Goal: Information Seeking & Learning: Learn about a topic

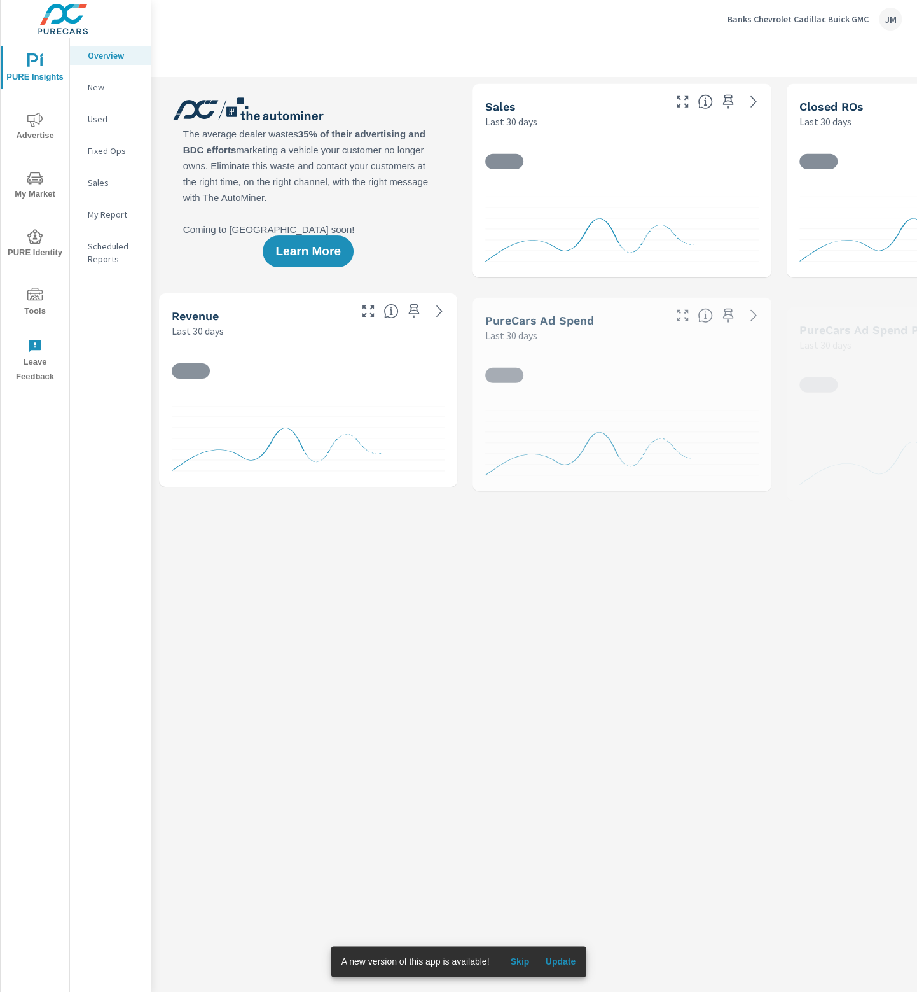
click at [559, 959] on span "Update" at bounding box center [560, 960] width 31 height 11
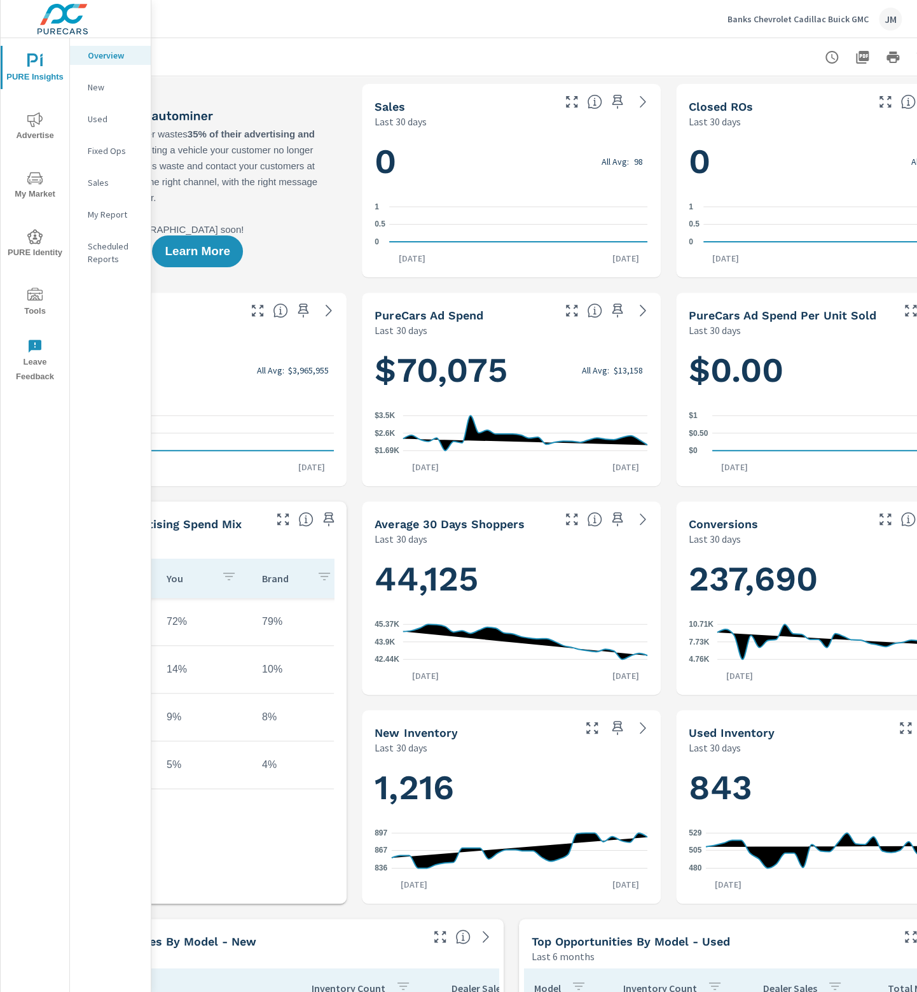
scroll to position [0, 185]
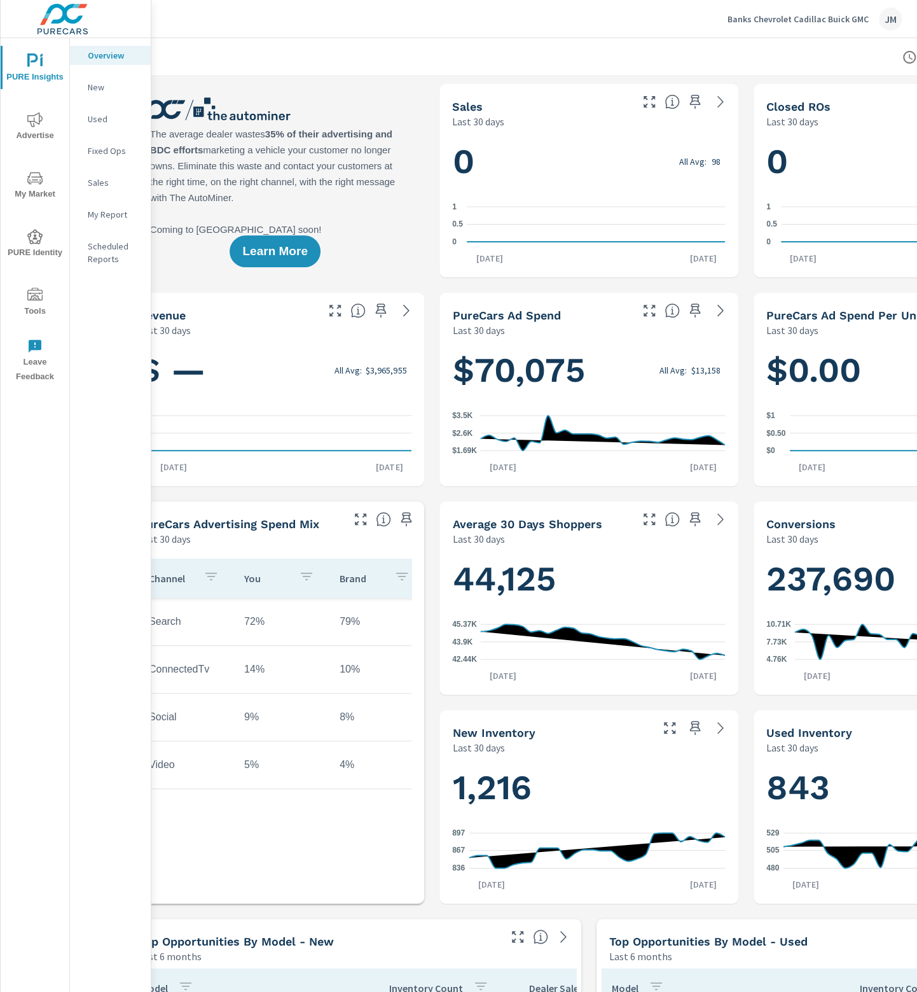
scroll to position [0, 17]
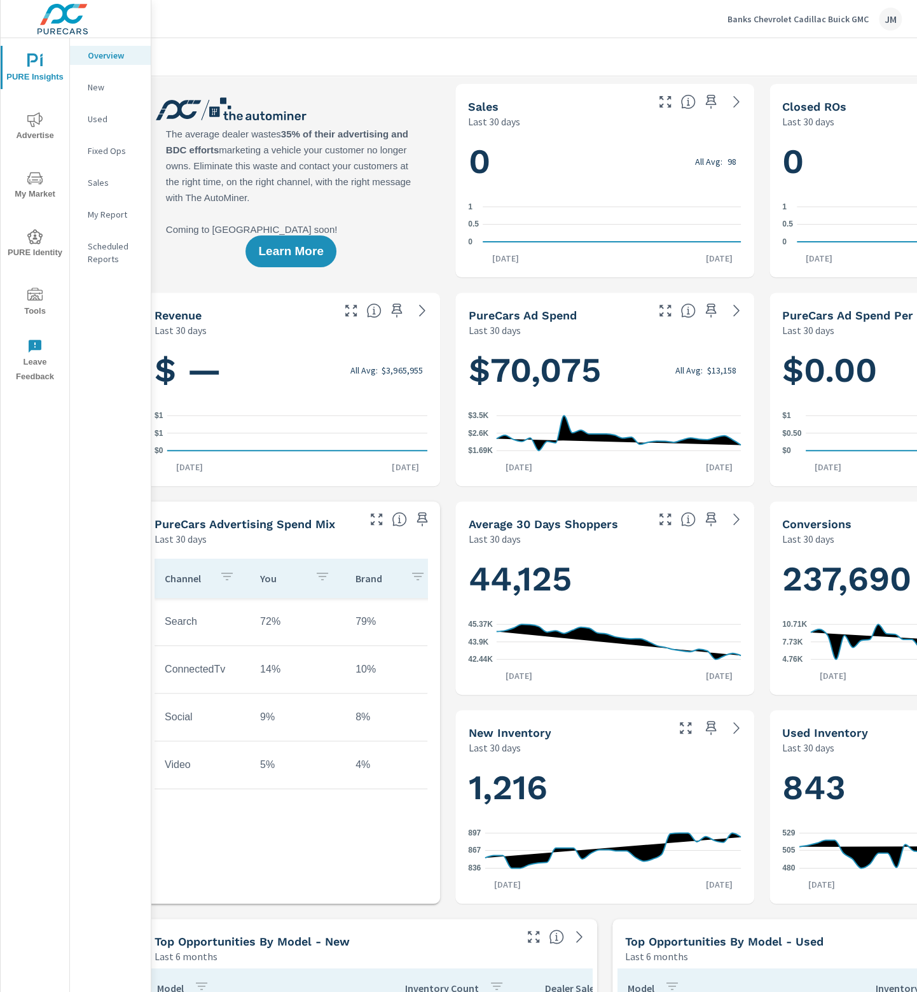
click at [585, 435] on icon at bounding box center [619, 432] width 244 height 35
click at [734, 314] on icon at bounding box center [736, 310] width 15 height 15
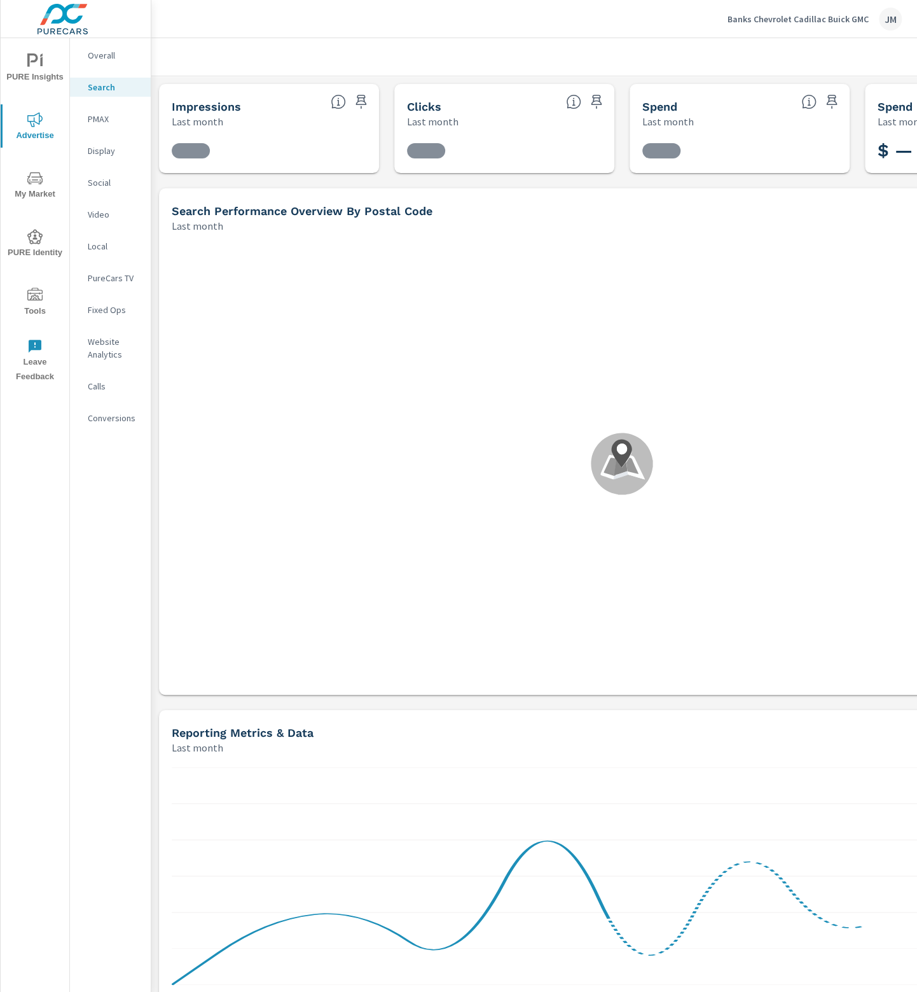
scroll to position [191, 0]
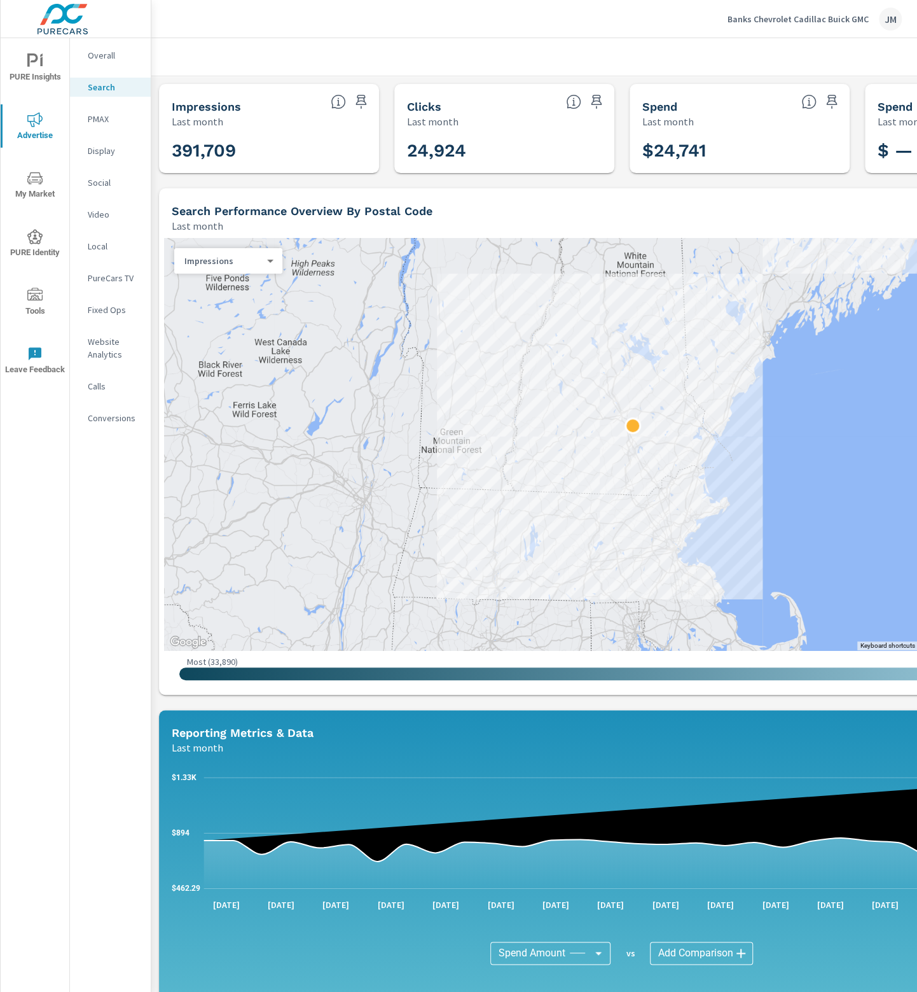
click at [112, 57] on p "Overall" at bounding box center [114, 55] width 53 height 13
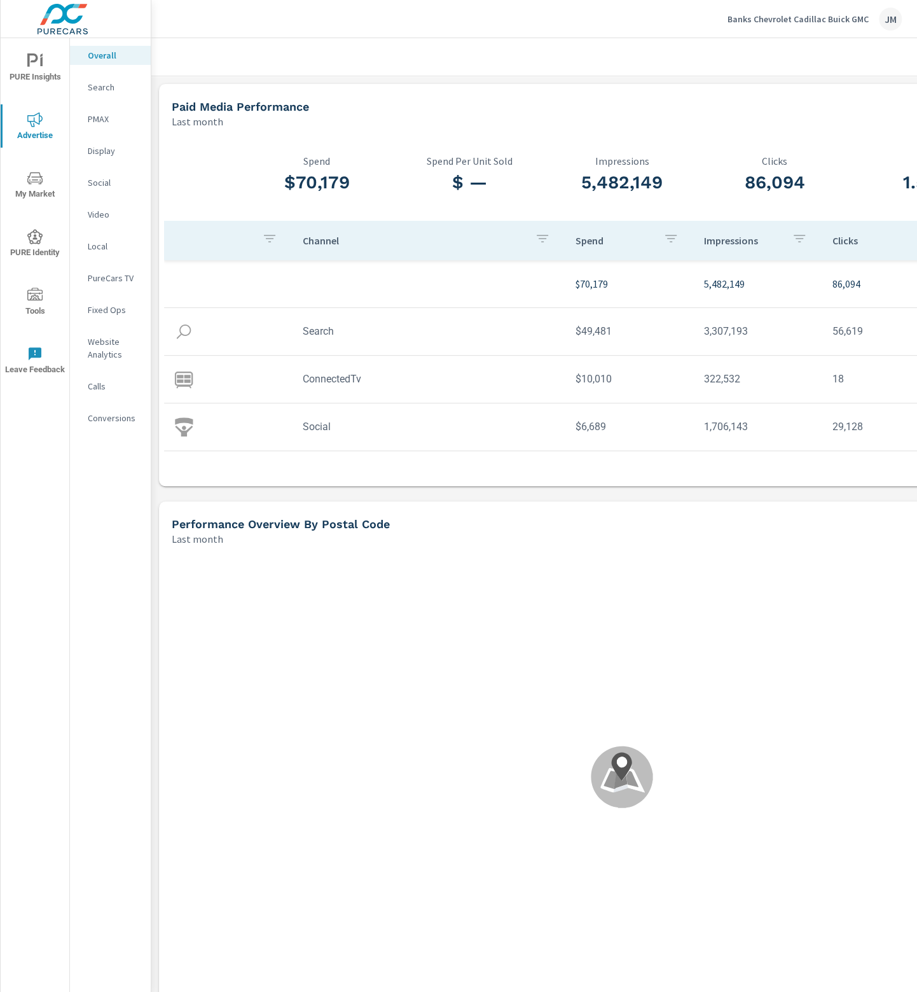
scroll to position [38, 0]
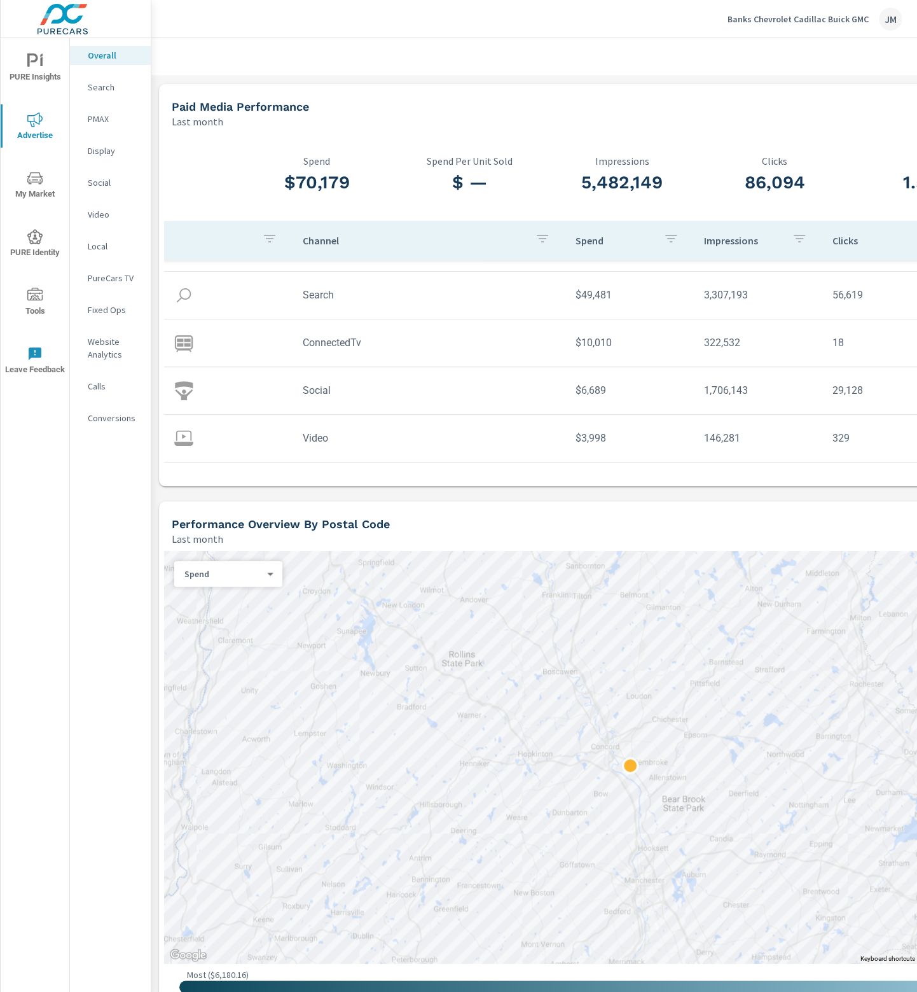
click at [106, 83] on p "Search" at bounding box center [114, 87] width 53 height 13
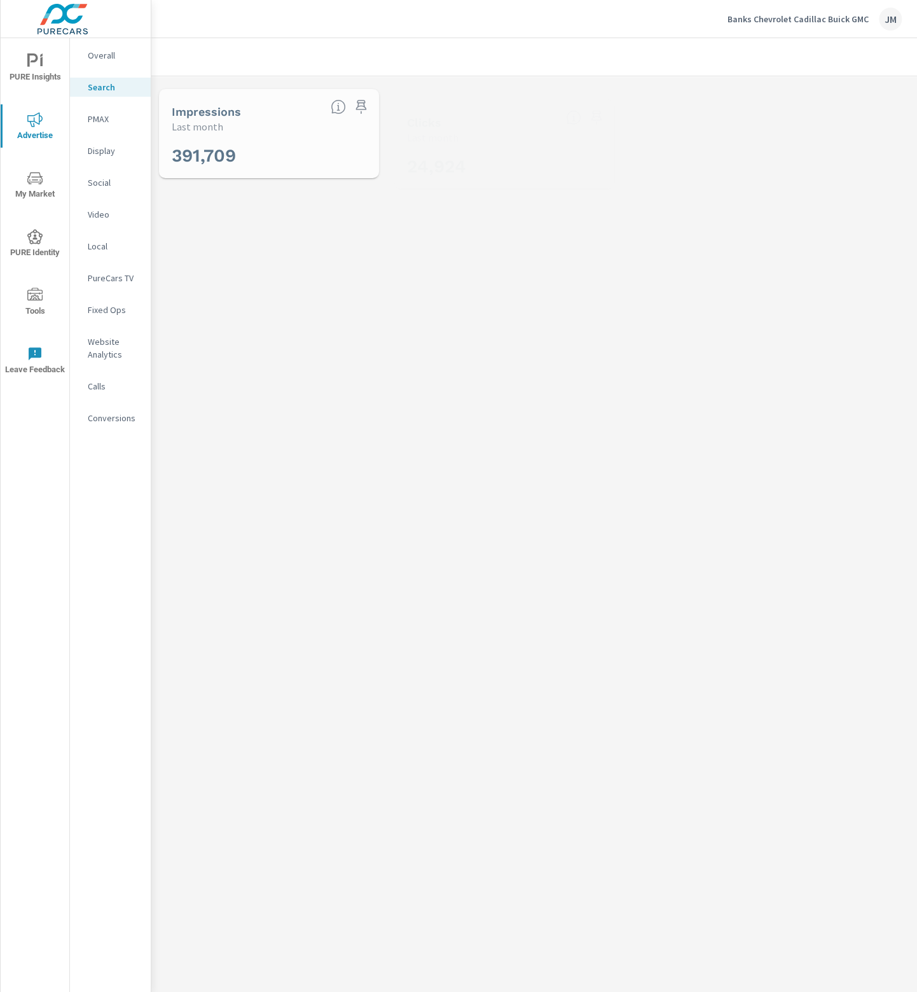
scroll to position [191, 0]
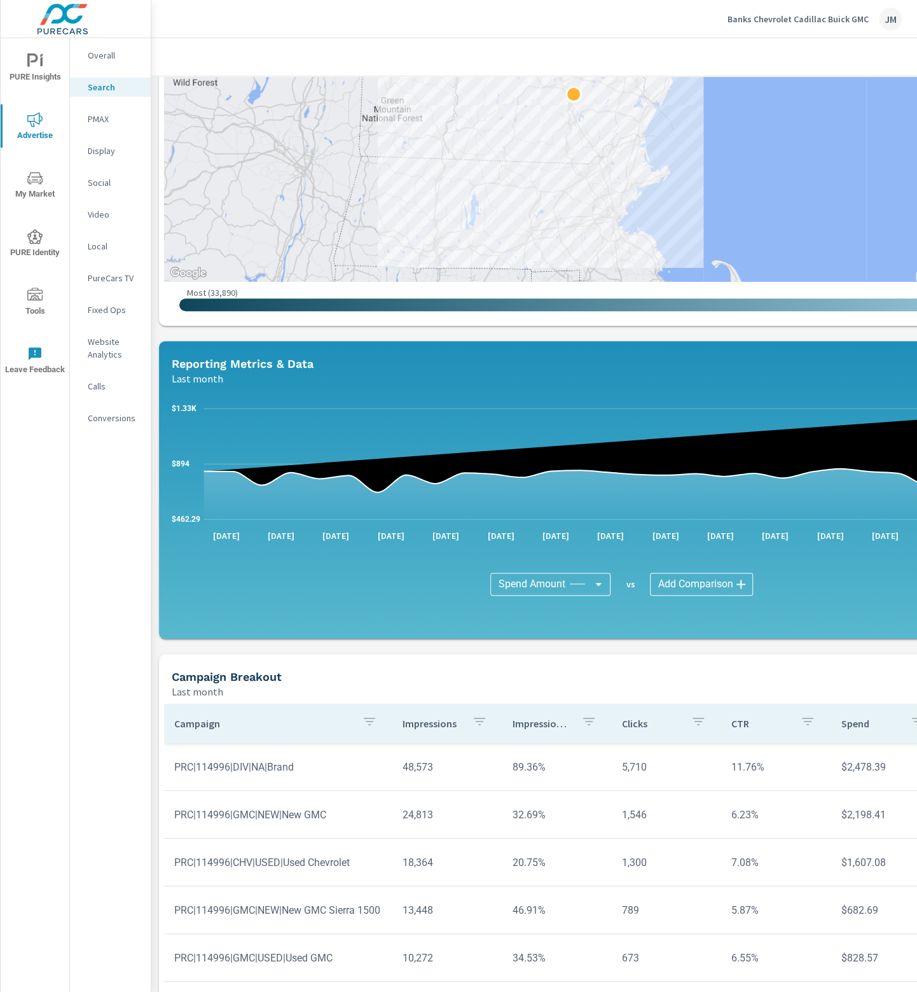
scroll to position [450, 0]
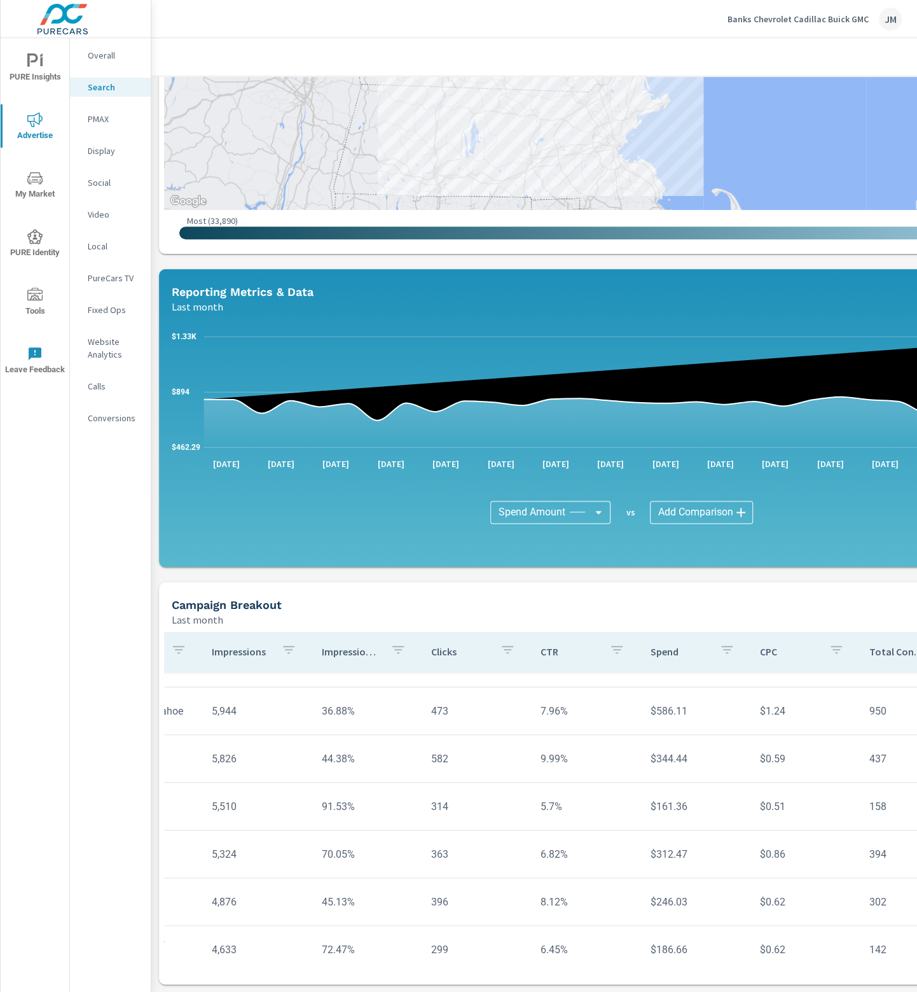
scroll to position [700, 28]
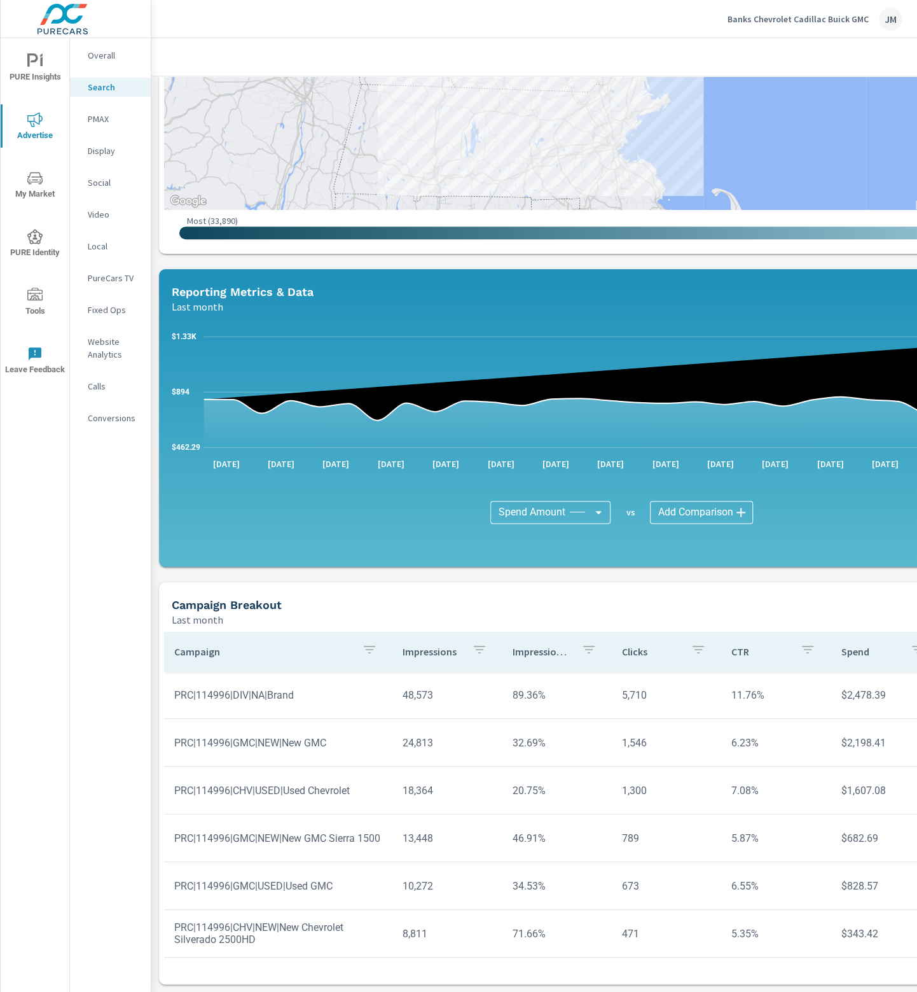
scroll to position [106, 0]
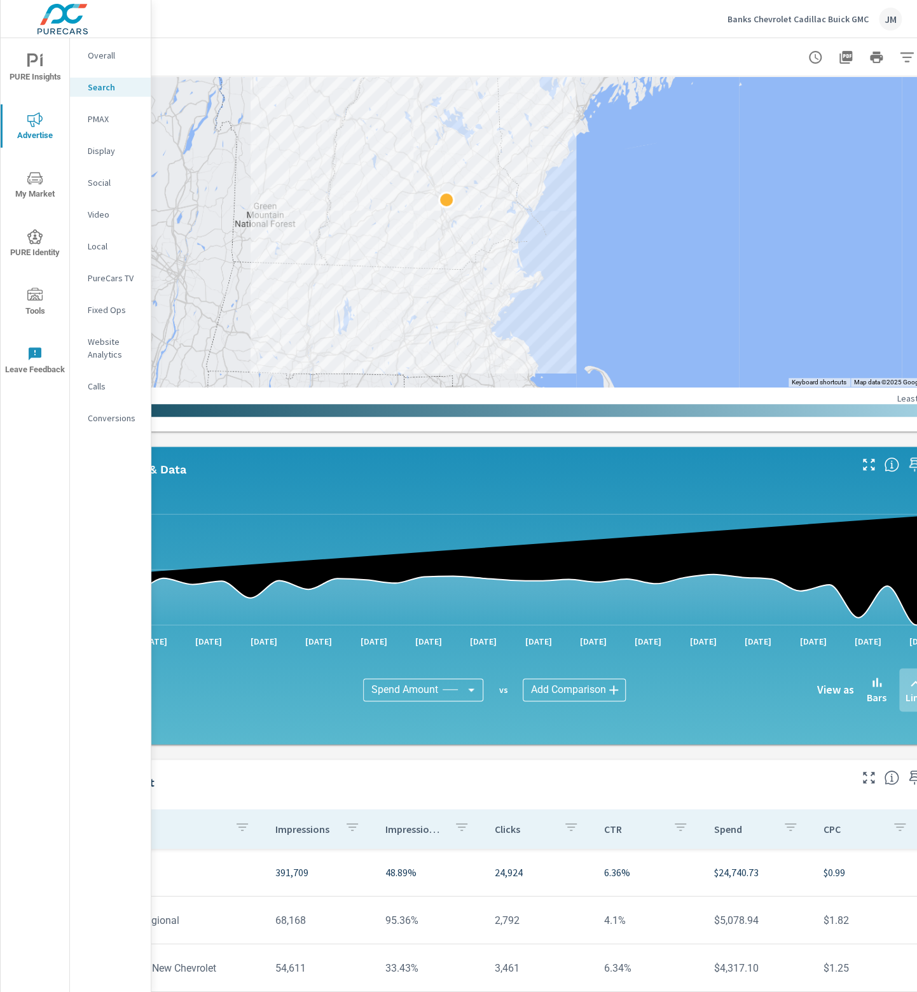
scroll to position [69, 127]
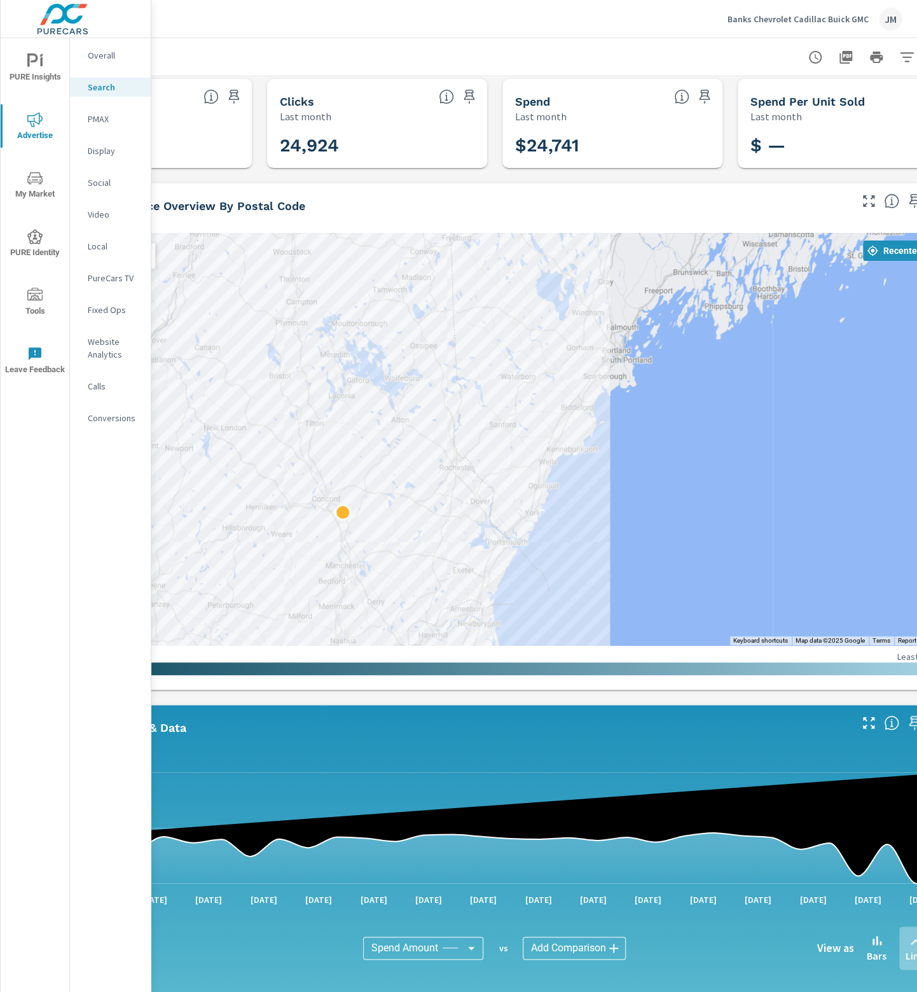
scroll to position [0, 127]
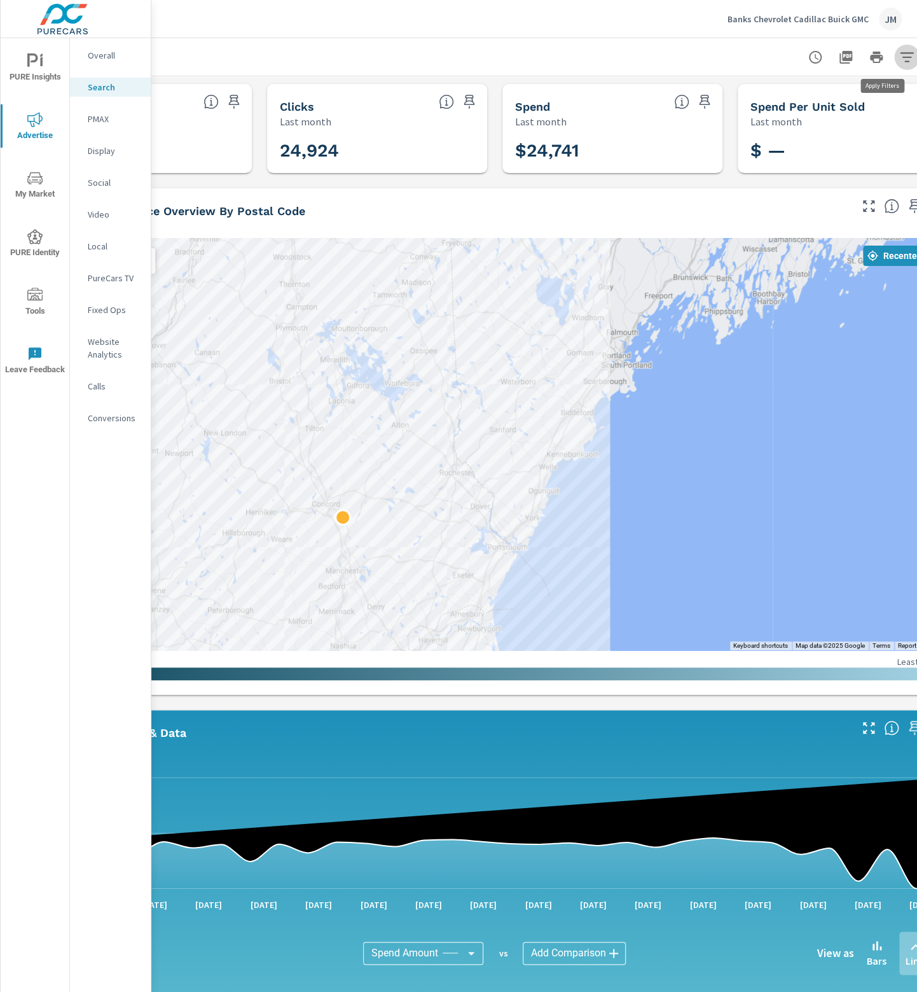
click at [906, 55] on icon "button" at bounding box center [906, 57] width 15 height 15
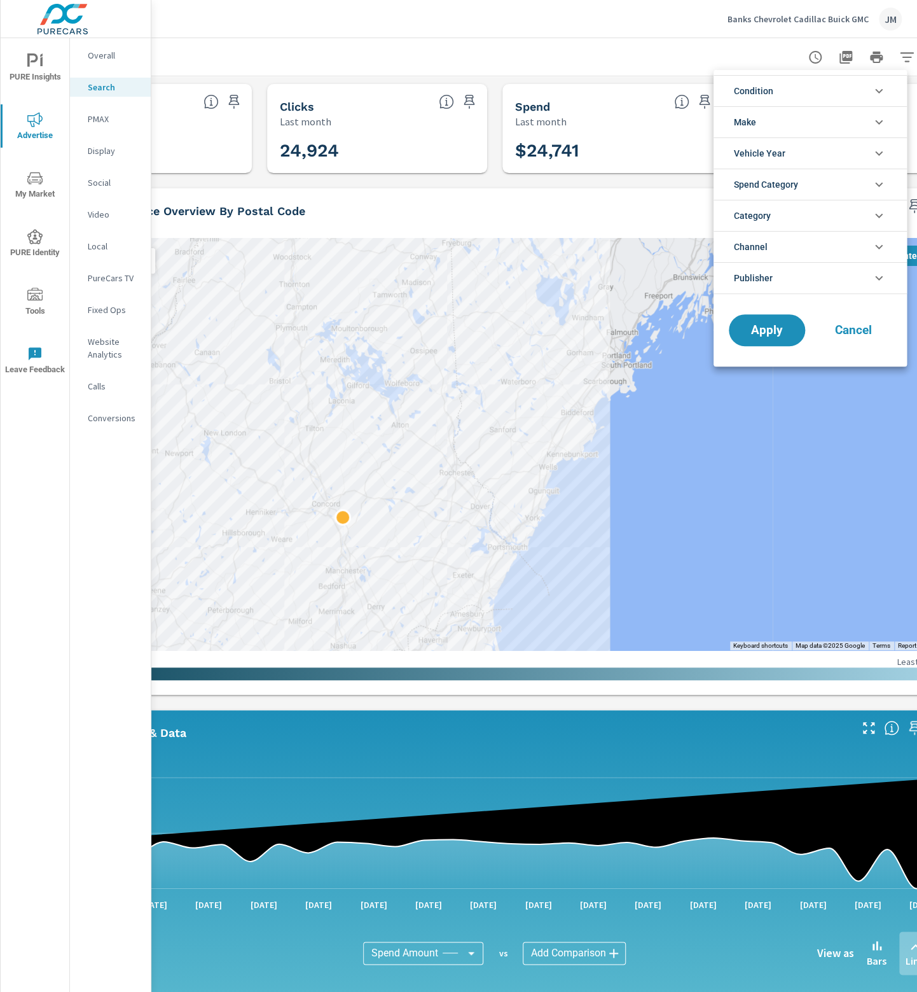
click at [906, 55] on div at bounding box center [458, 496] width 917 height 992
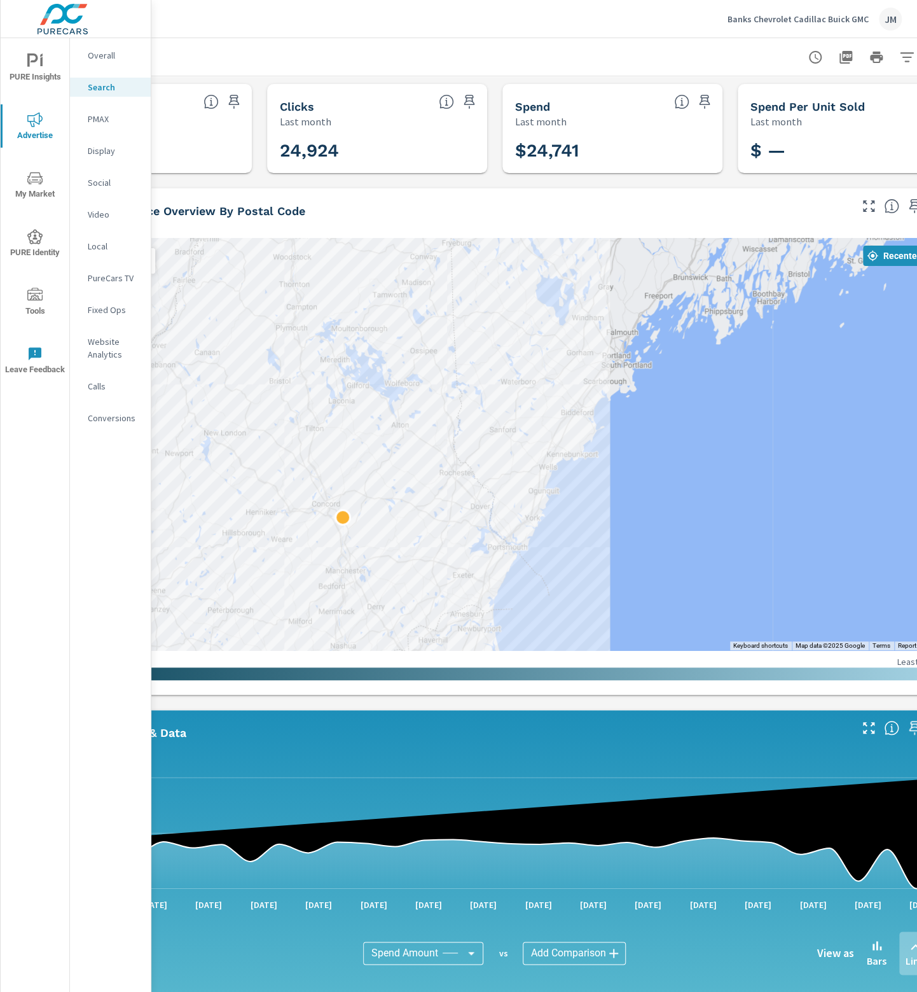
click at [814, 54] on icon "button" at bounding box center [815, 57] width 15 height 15
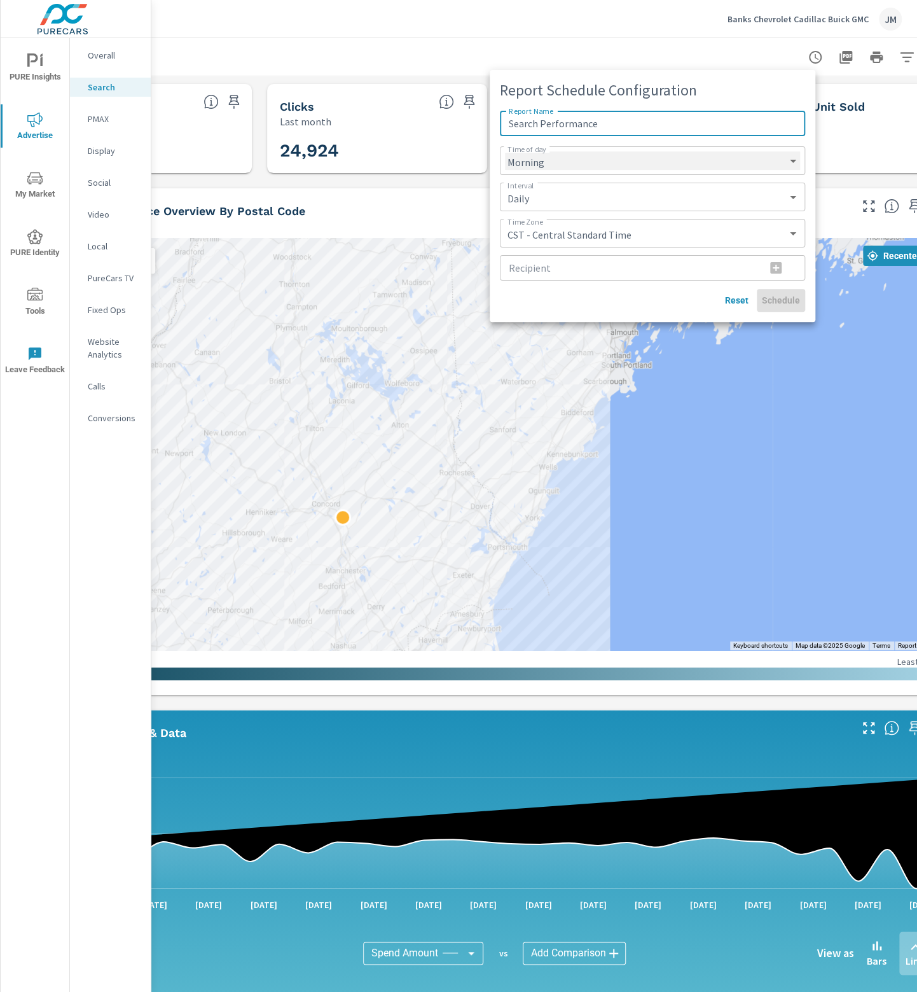
click at [690, 167] on select "Morning Afternoon Evening" at bounding box center [652, 160] width 295 height 18
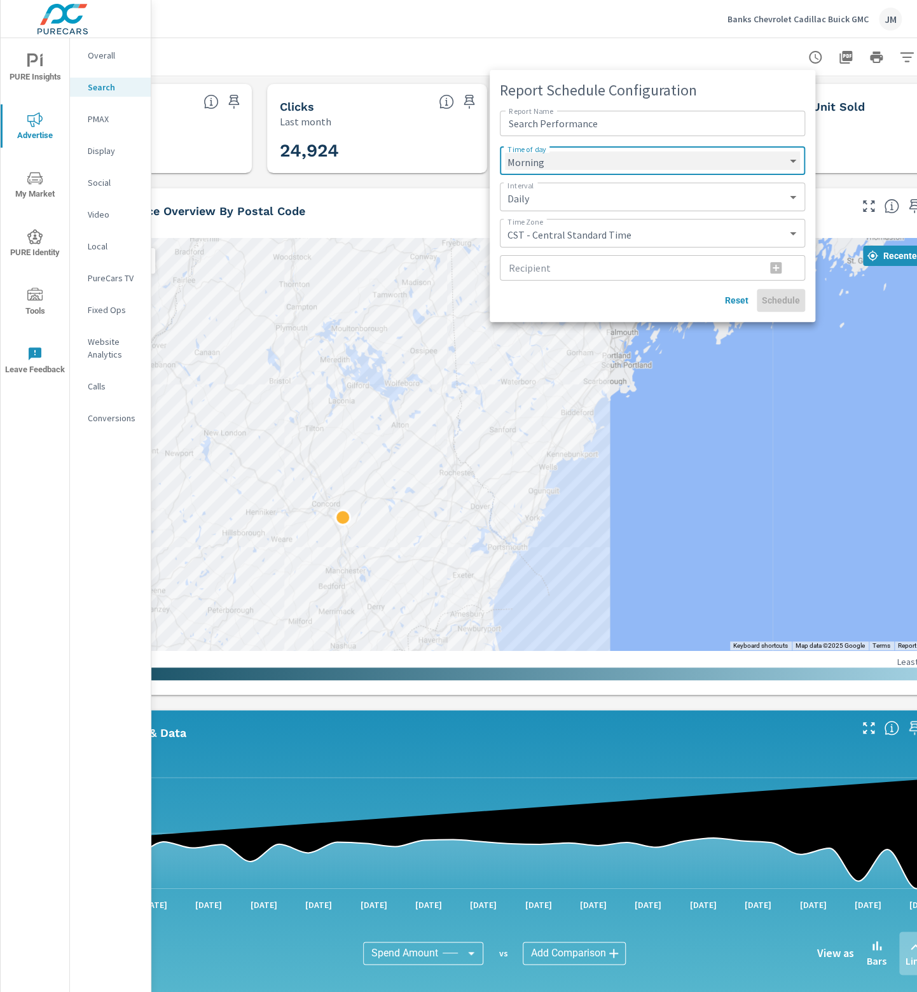
click at [690, 167] on select "Morning Afternoon Evening" at bounding box center [652, 160] width 295 height 18
click at [840, 71] on div at bounding box center [458, 496] width 917 height 992
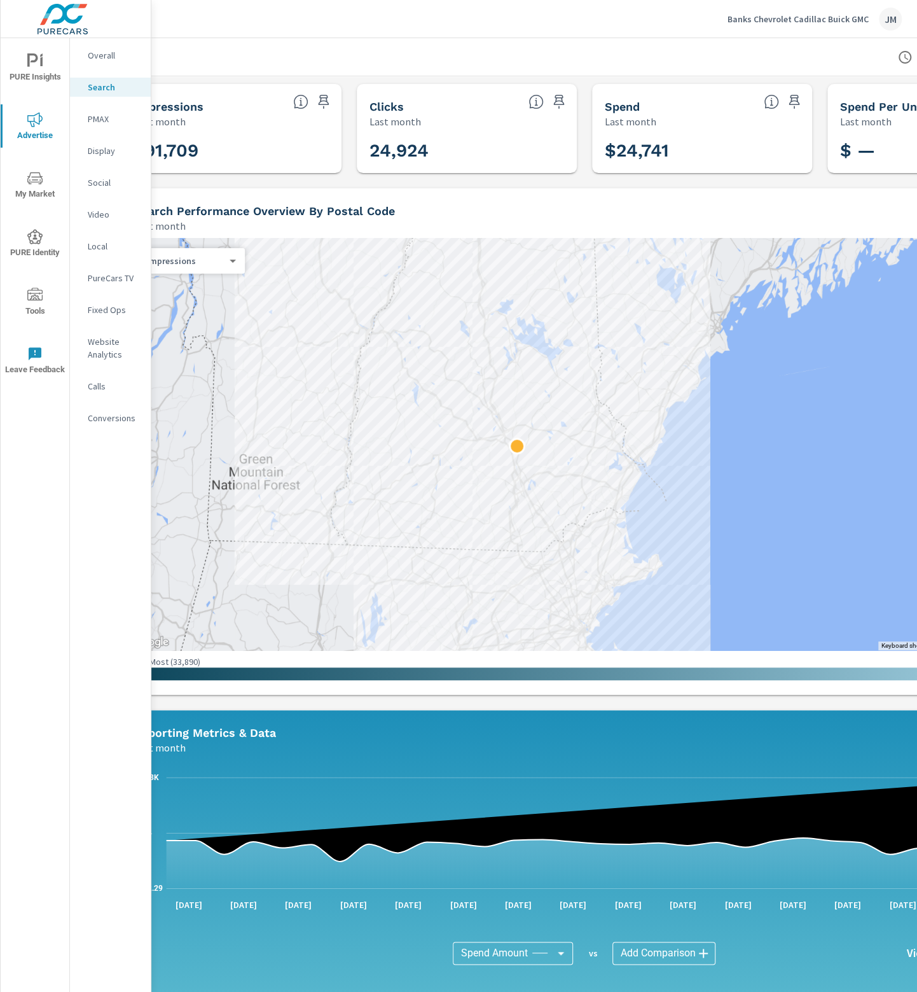
scroll to position [0, 0]
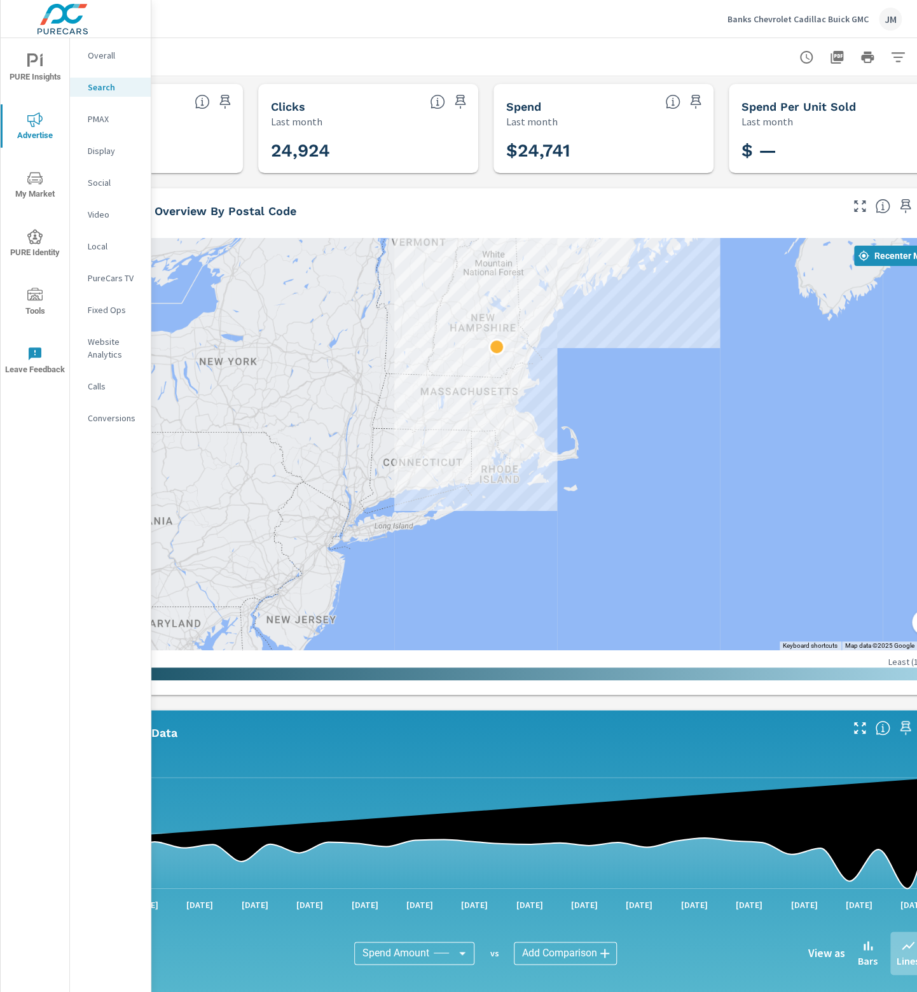
scroll to position [0, 185]
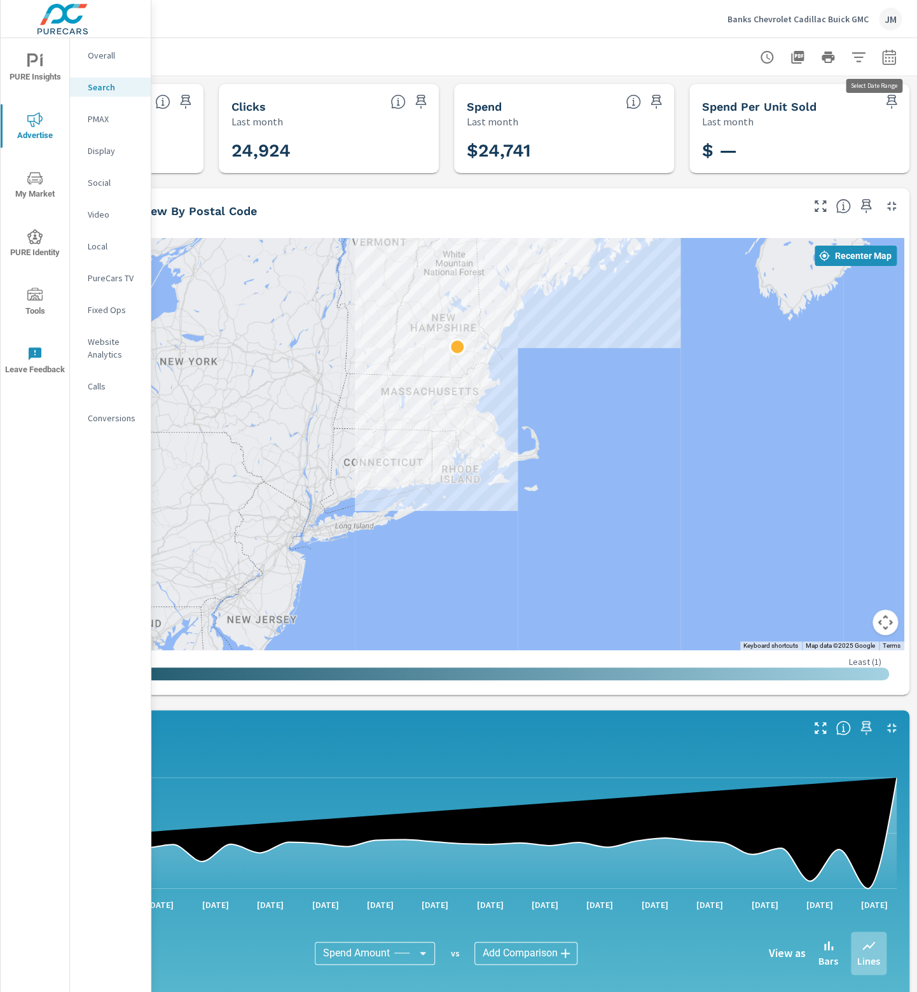
click at [886, 53] on icon "button" at bounding box center [889, 57] width 15 height 15
click at [809, 114] on select "Custom [DATE] Last week Last 7 days Last 14 days Last 30 days Last 45 days Last…" at bounding box center [777, 110] width 127 height 25
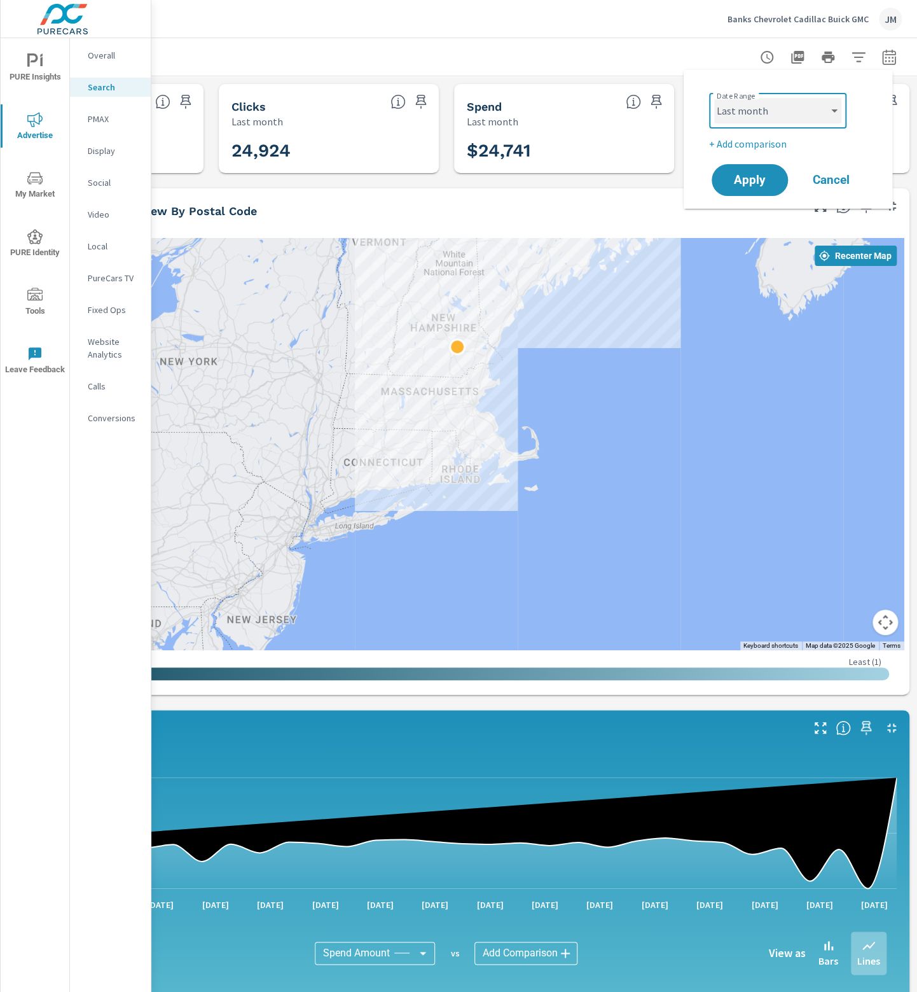
click at [714, 98] on select "Custom [DATE] Last week Last 7 days Last 14 days Last 30 days Last 45 days Last…" at bounding box center [777, 110] width 127 height 25
select select "Last 60 days"
click at [763, 175] on span "Apply" at bounding box center [750, 180] width 52 height 12
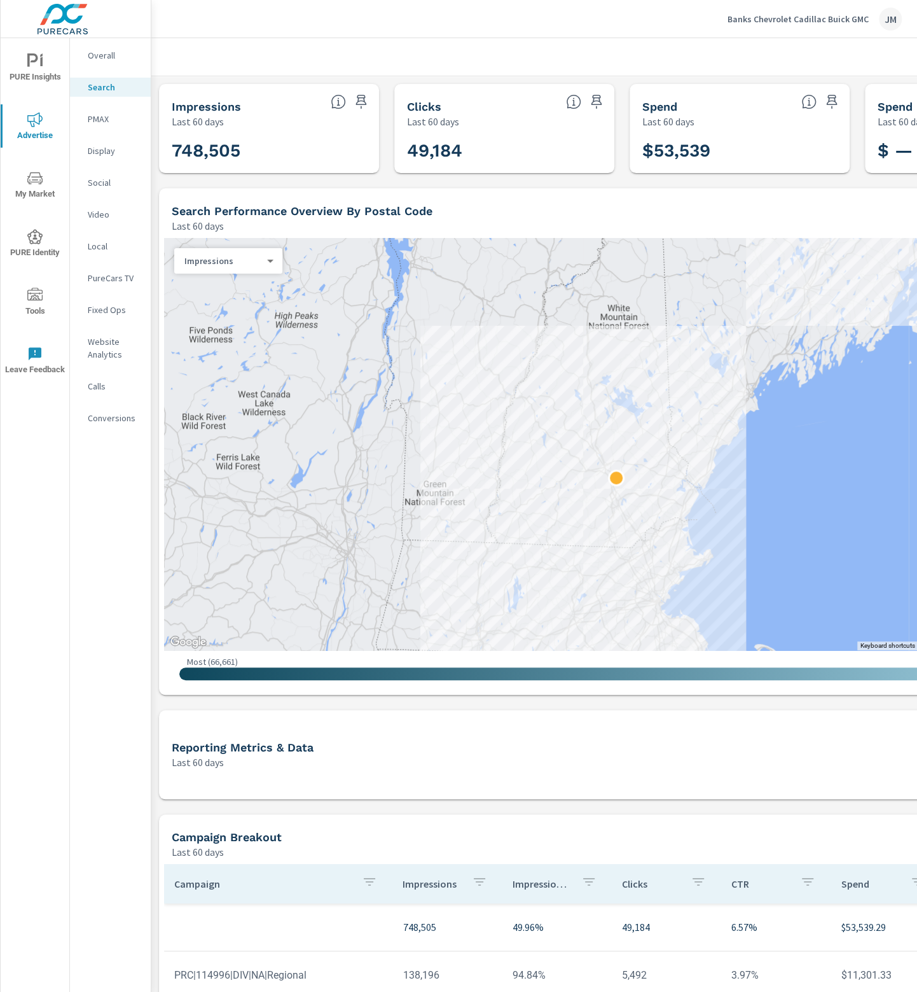
drag, startPoint x: 583, startPoint y: 337, endPoint x: 581, endPoint y: 480, distance: 143.1
click at [581, 480] on div at bounding box center [622, 444] width 916 height 412
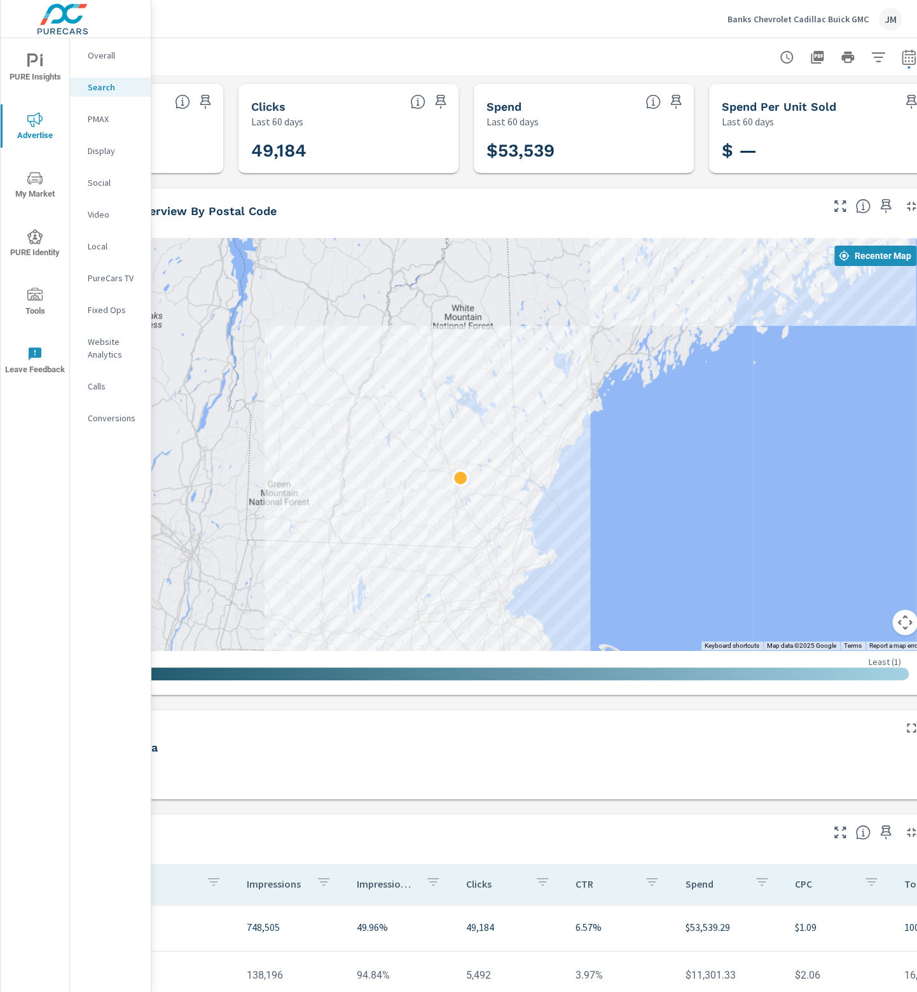
scroll to position [0, 185]
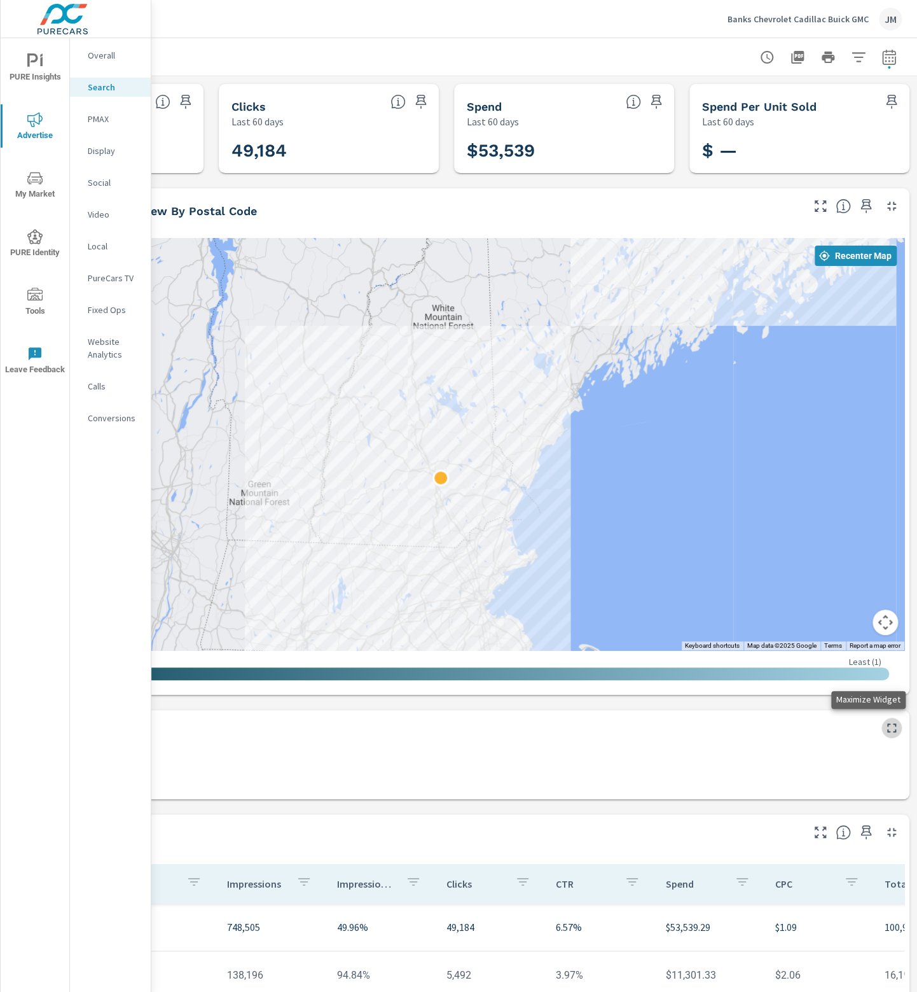
click at [884, 727] on icon "button" at bounding box center [891, 727] width 15 height 15
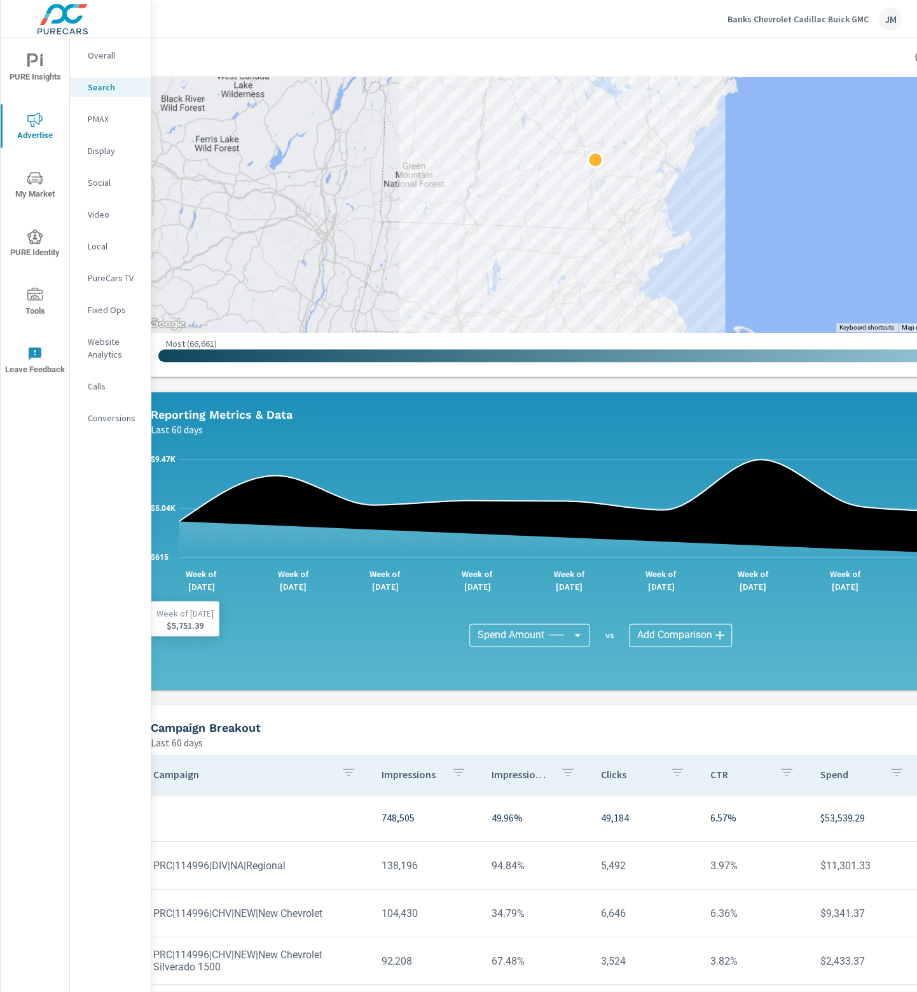
scroll to position [318, 0]
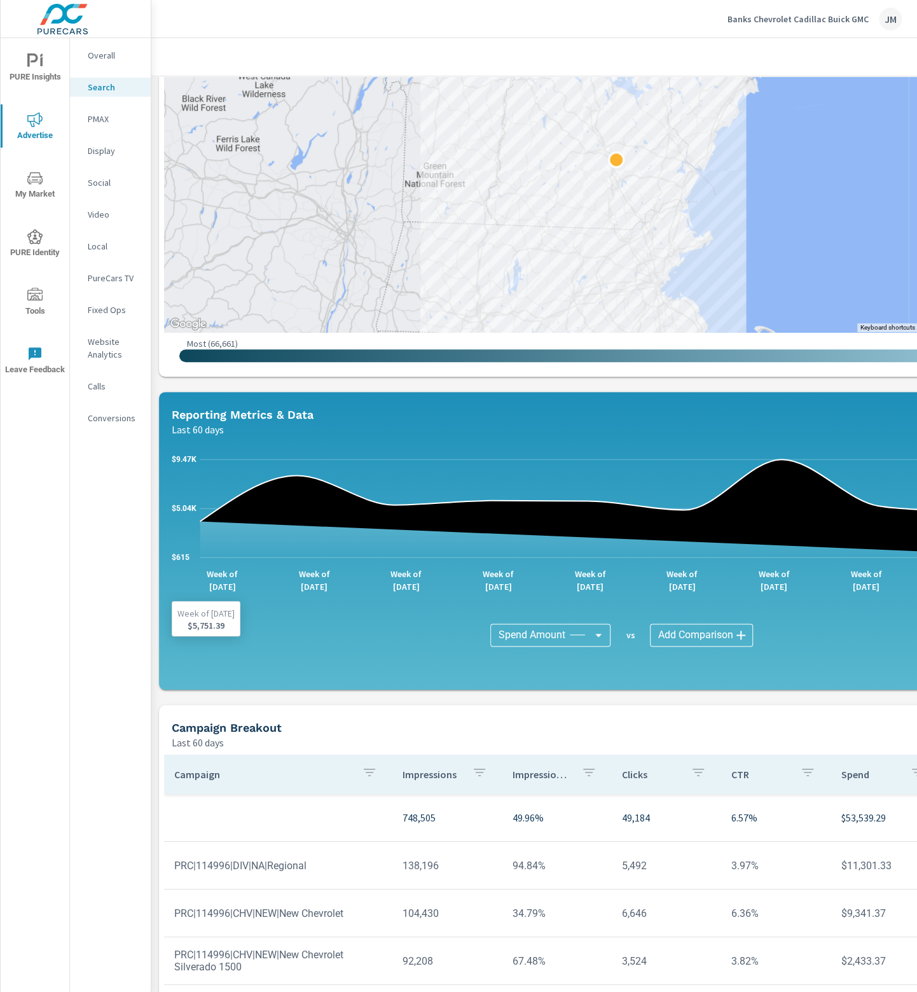
click at [616, 501] on icon "$615 $5.04K $9.47K" at bounding box center [622, 508] width 901 height 118
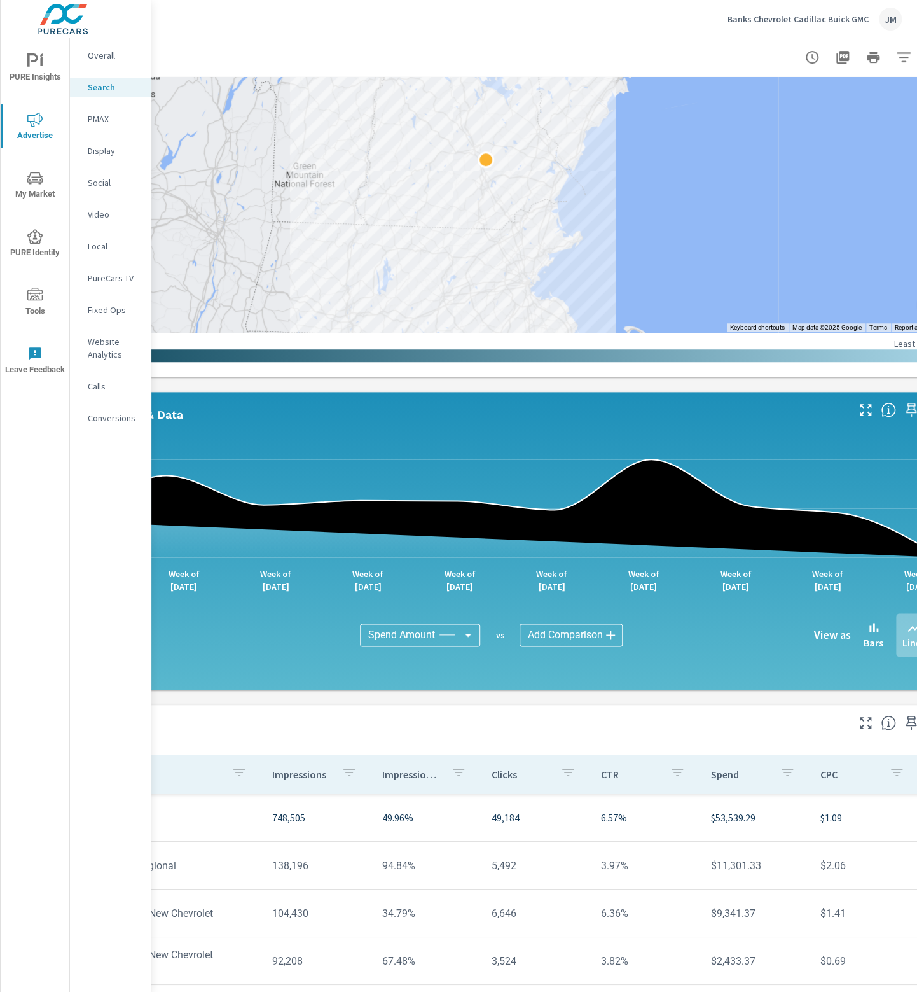
scroll to position [318, 185]
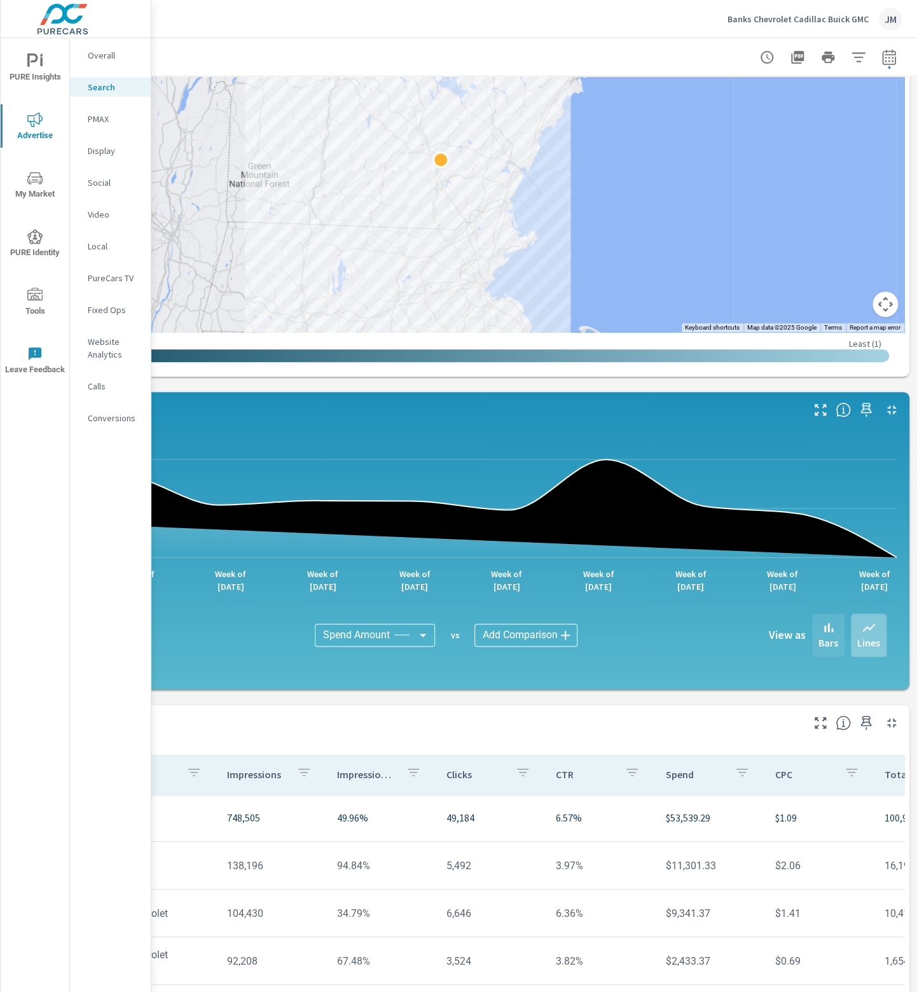
click at [821, 633] on icon at bounding box center [828, 627] width 15 height 15
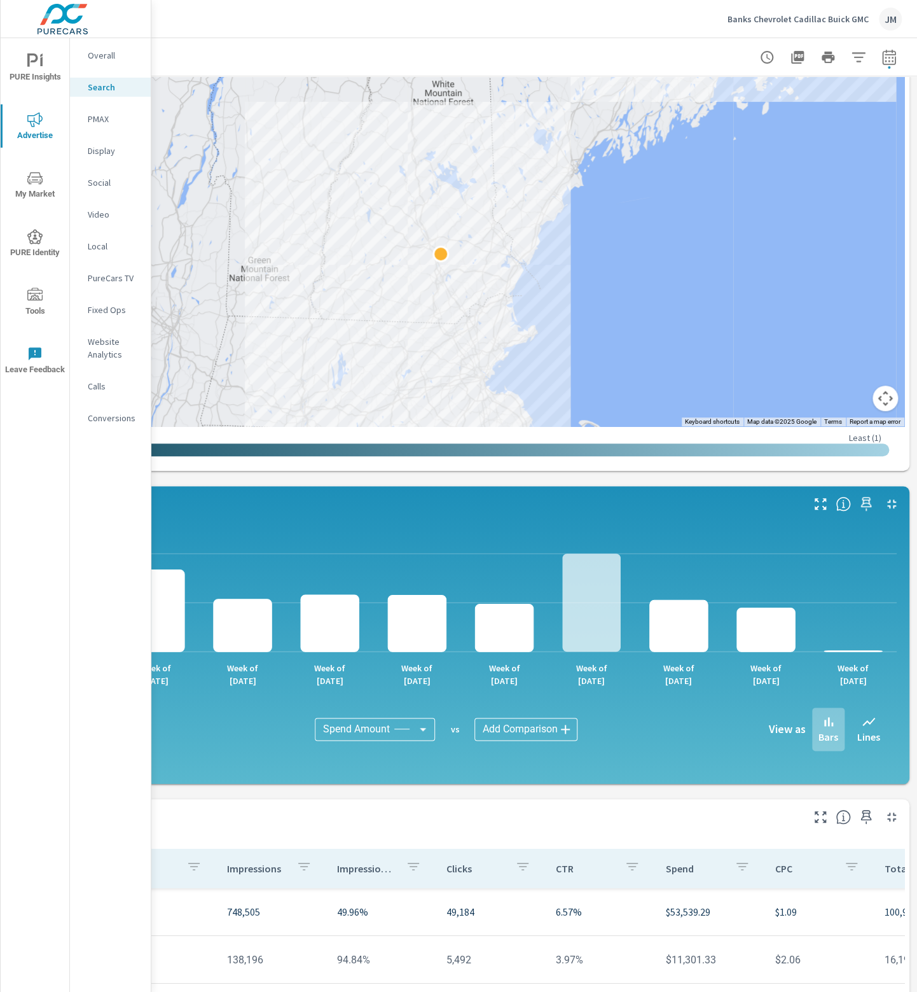
scroll to position [64, 185]
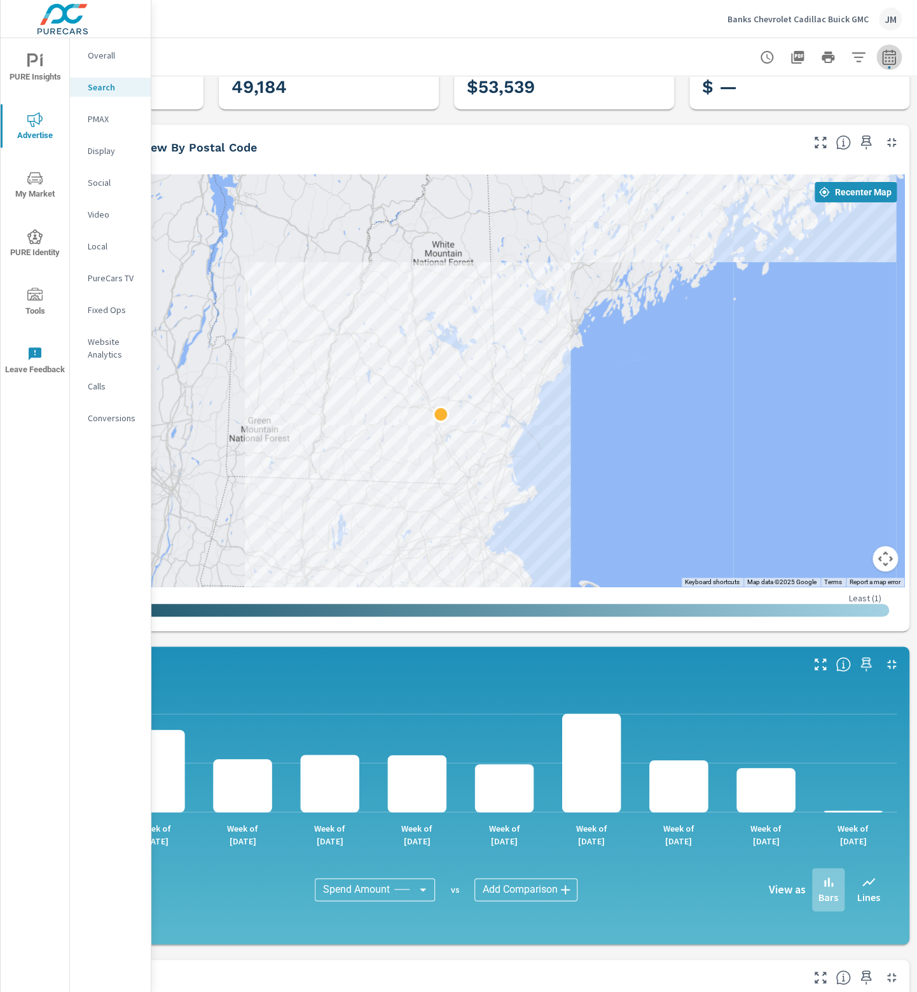
click at [885, 58] on icon "button" at bounding box center [889, 59] width 8 height 5
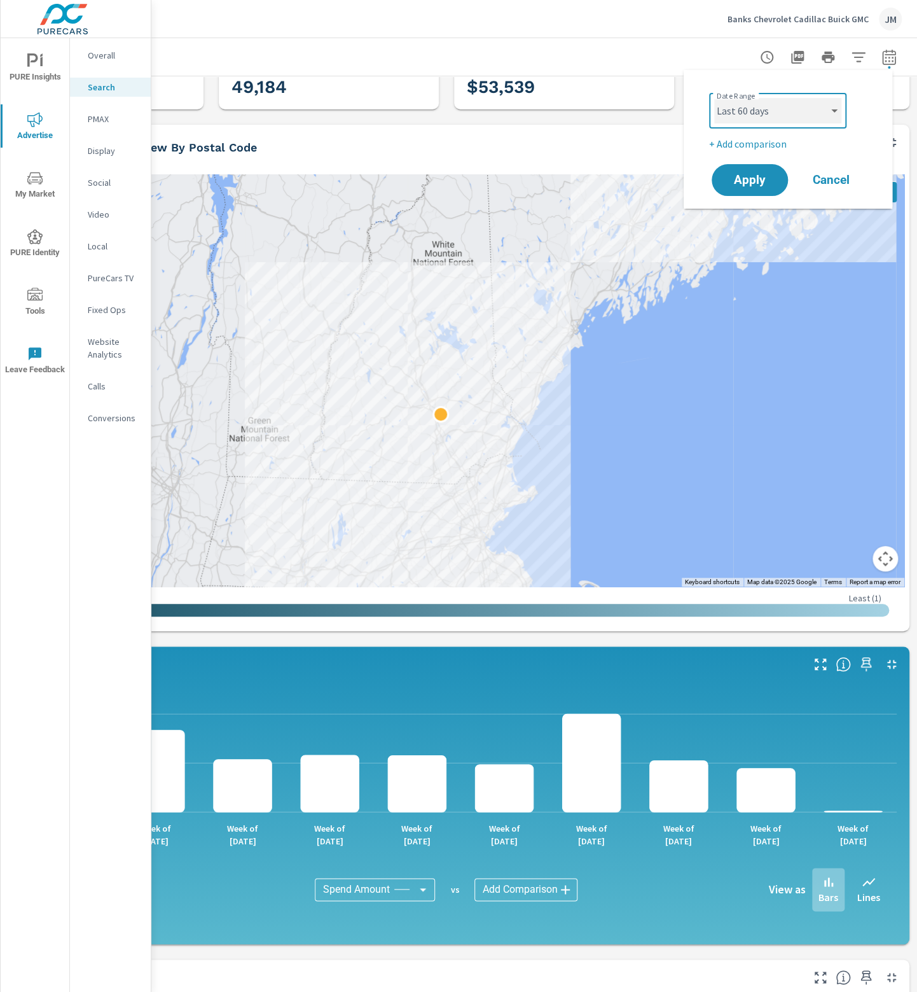
click at [767, 123] on select "Custom [DATE] Last week Last 7 days Last 14 days Last 30 days Last 45 days Last…" at bounding box center [777, 110] width 127 height 25
click at [714, 98] on select "Custom [DATE] Last week Last 7 days Last 14 days Last 30 days Last 45 days Last…" at bounding box center [777, 110] width 127 height 25
select select "Last 180 days"
click at [762, 185] on span "Apply" at bounding box center [750, 180] width 52 height 12
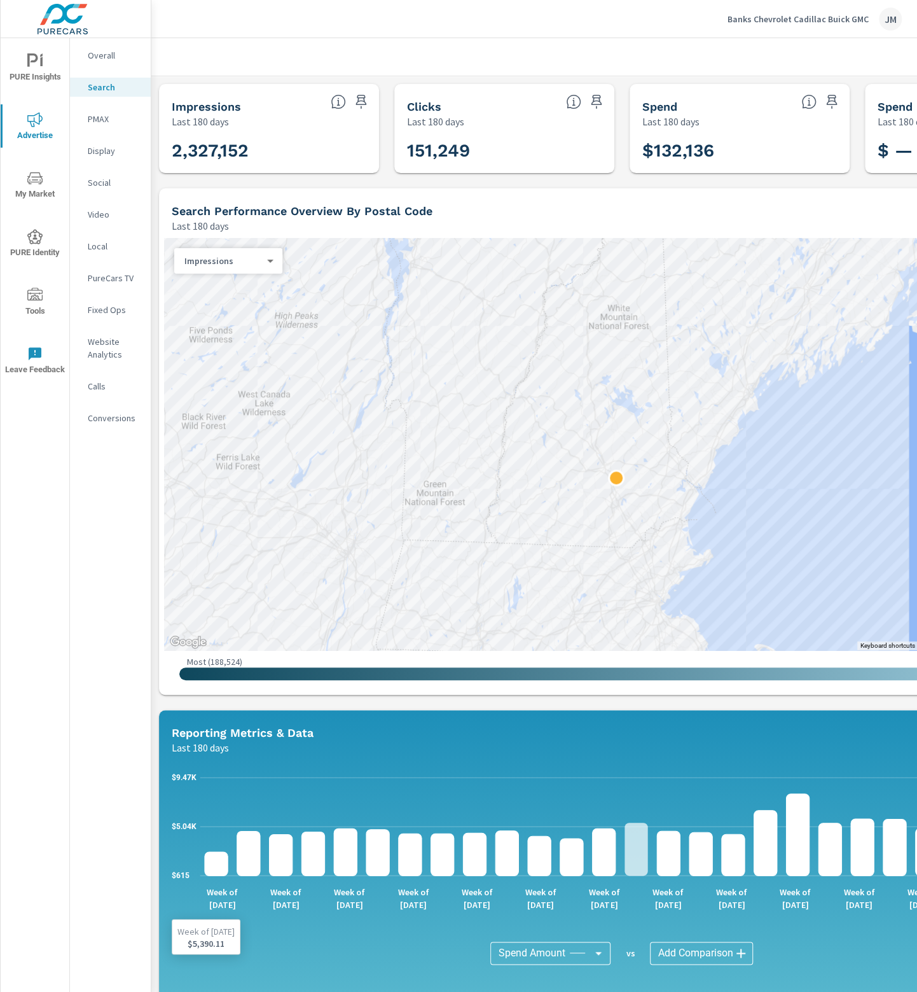
scroll to position [0, 185]
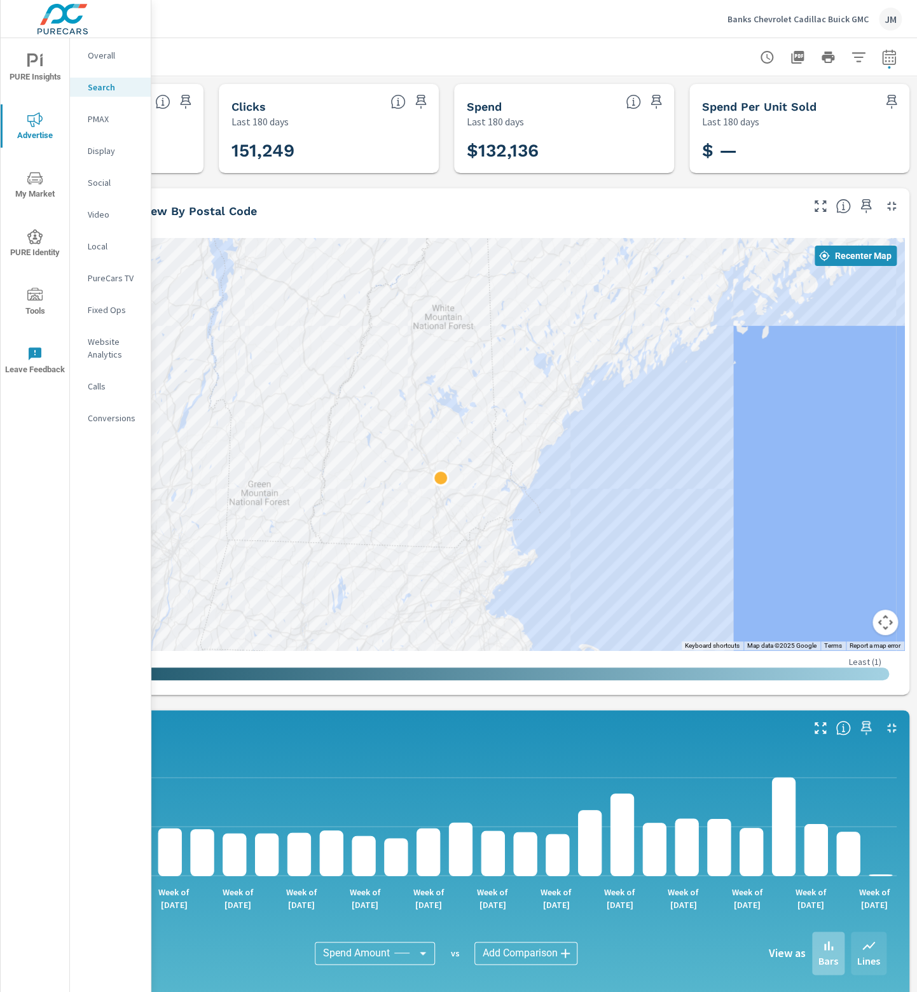
click at [857, 954] on p "Lines" at bounding box center [868, 960] width 23 height 15
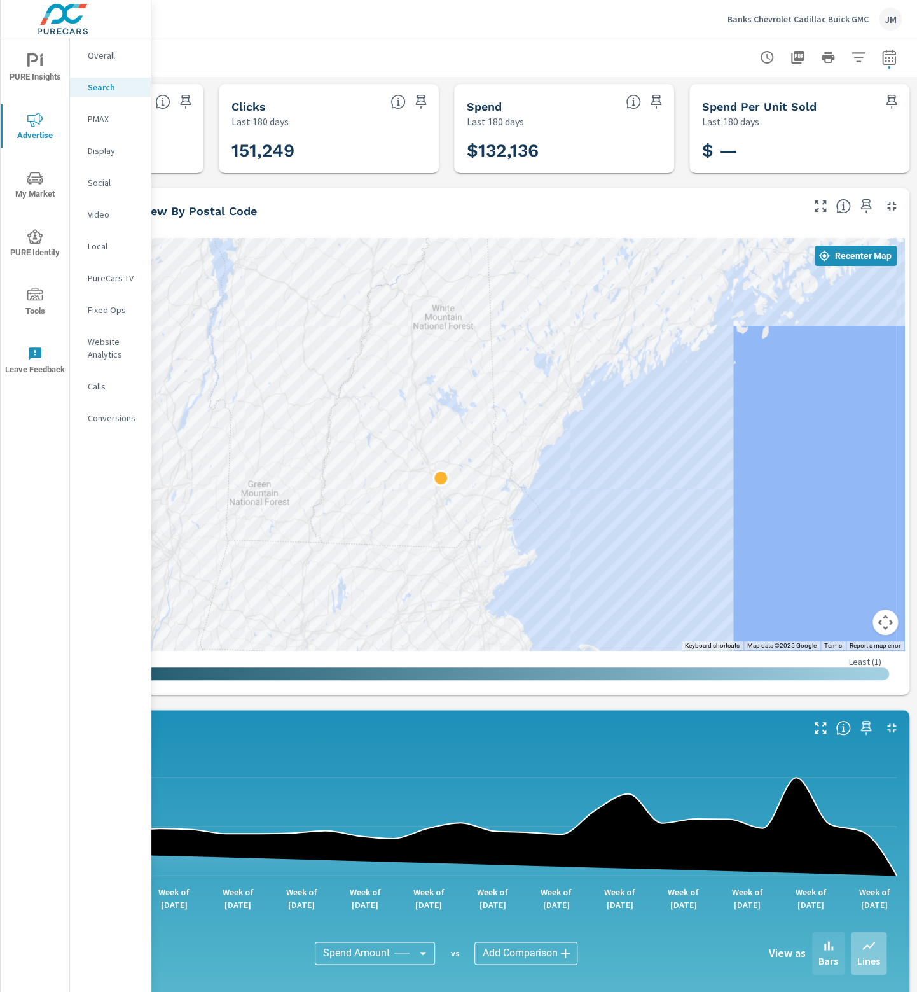
click at [821, 949] on icon at bounding box center [828, 945] width 15 height 15
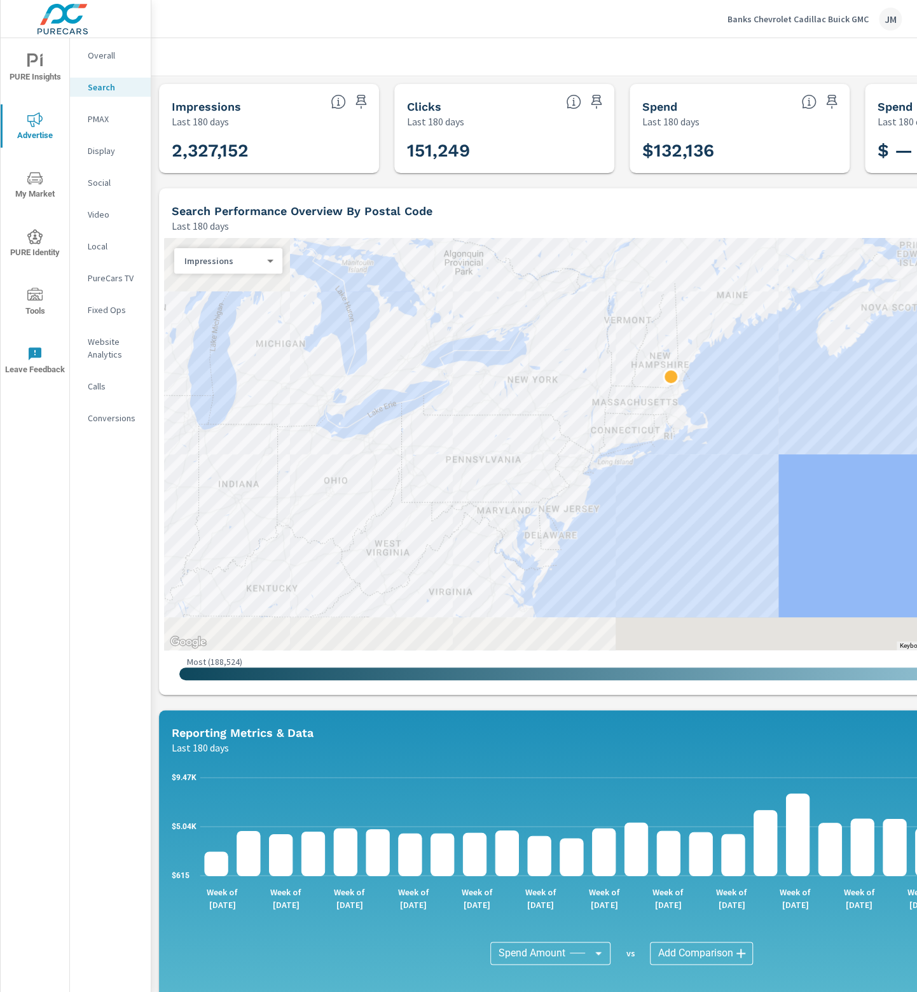
drag, startPoint x: 395, startPoint y: 536, endPoint x: 484, endPoint y: 434, distance: 135.2
click at [484, 434] on div at bounding box center [622, 444] width 916 height 412
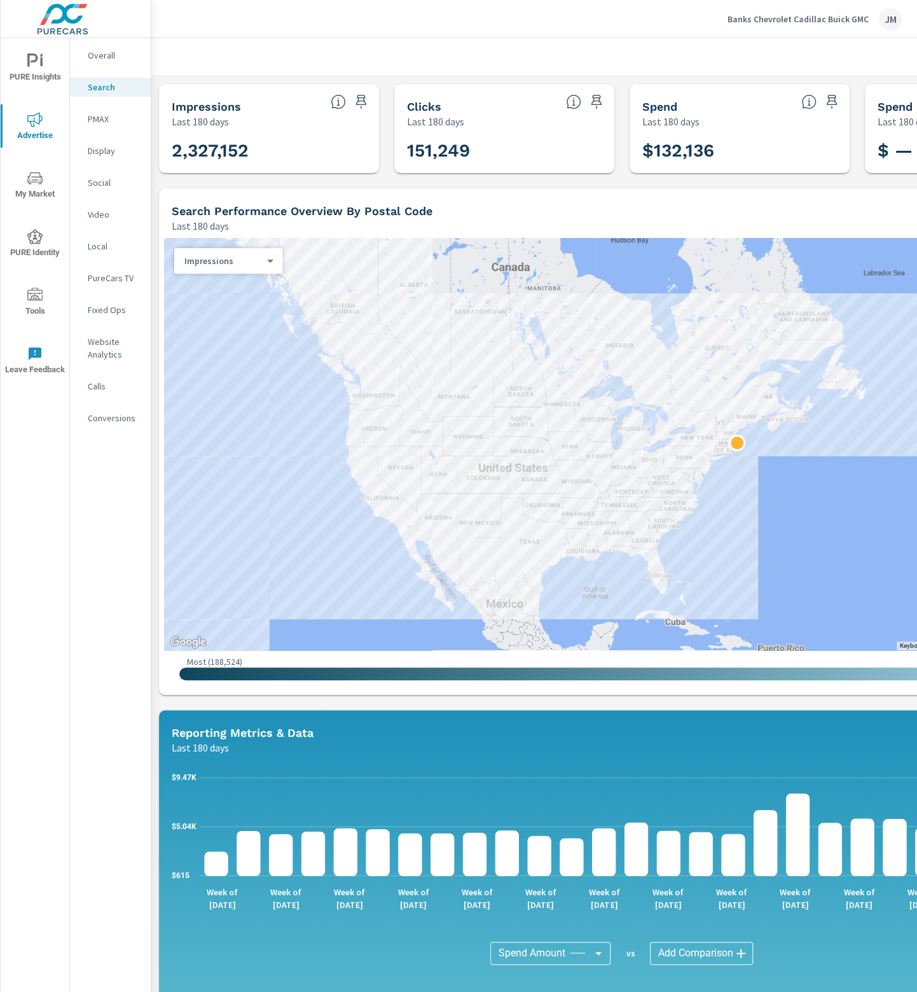
drag, startPoint x: 371, startPoint y: 531, endPoint x: 550, endPoint y: 502, distance: 181.0
click at [550, 502] on div at bounding box center [622, 444] width 916 height 412
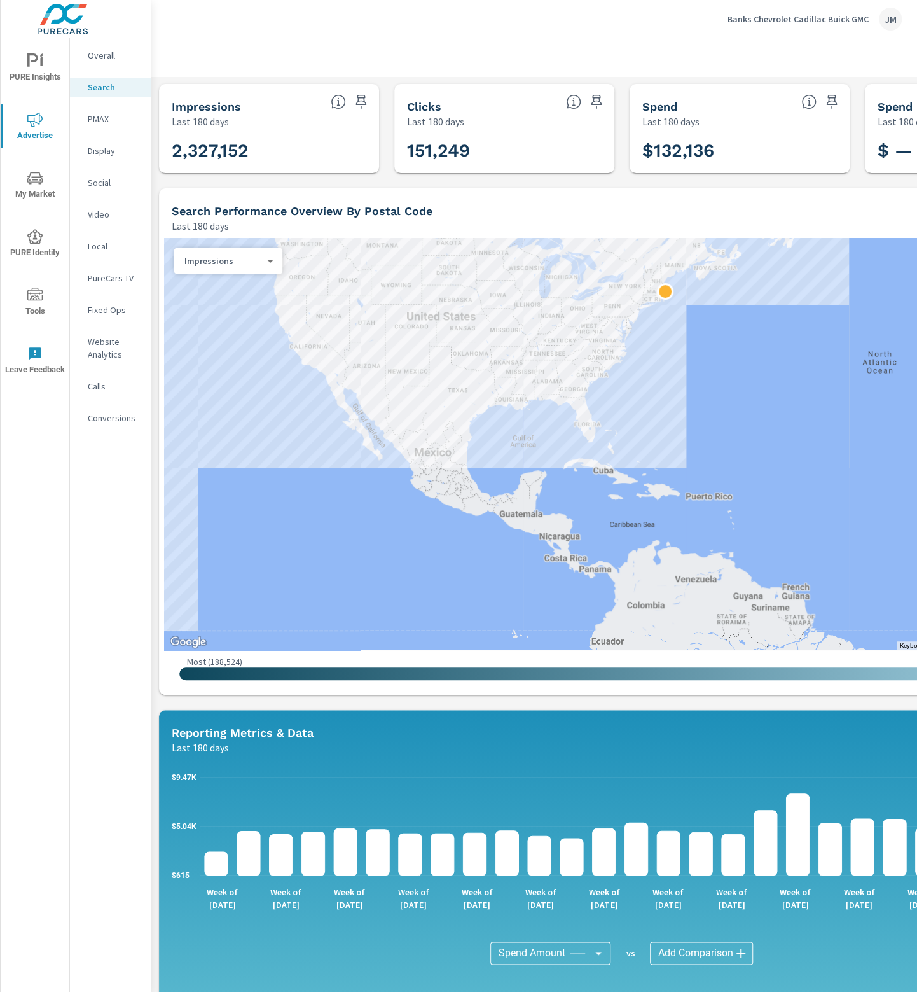
drag, startPoint x: 644, startPoint y: 629, endPoint x: 572, endPoint y: 476, distance: 169.3
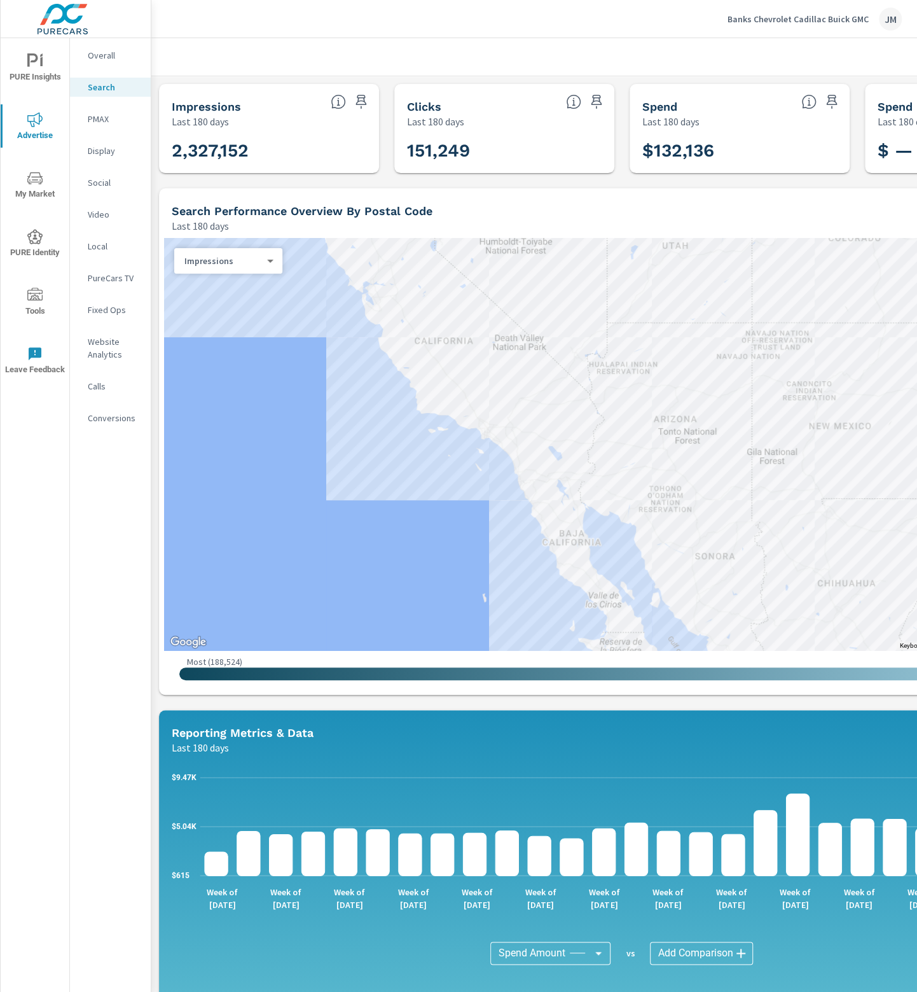
drag, startPoint x: 363, startPoint y: 368, endPoint x: 537, endPoint y: 564, distance: 262.2
click at [537, 564] on div at bounding box center [622, 444] width 916 height 412
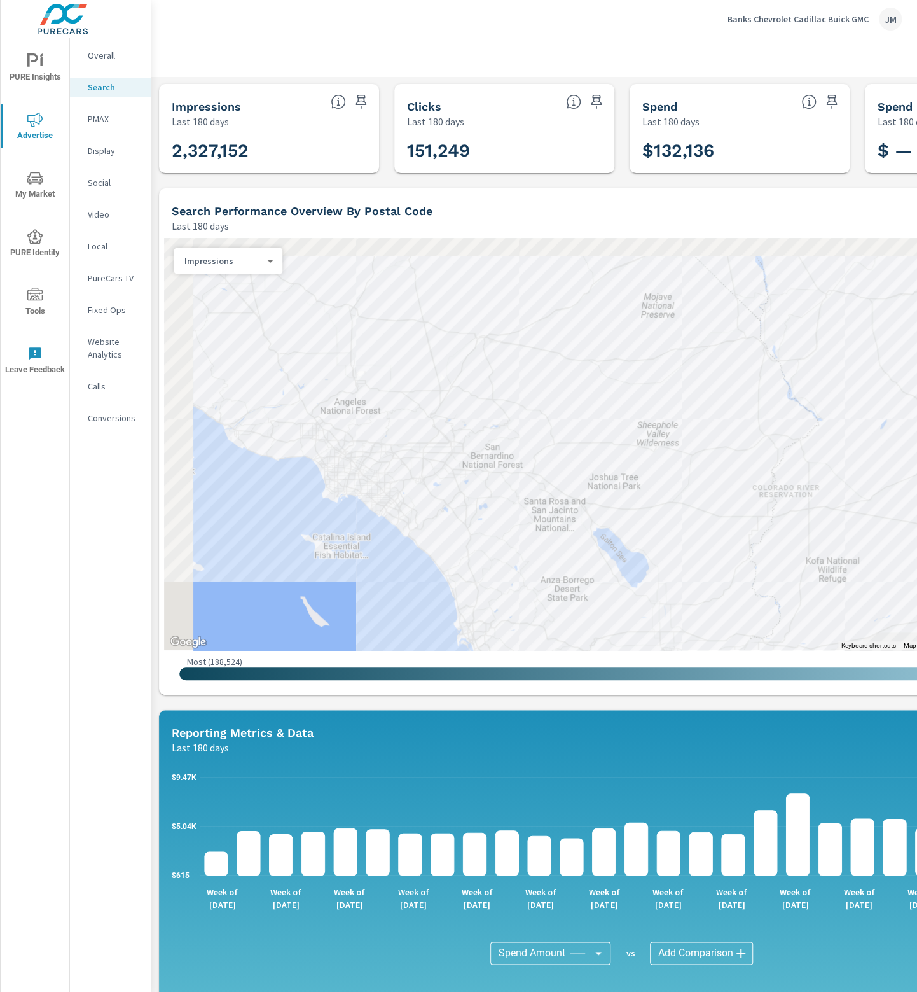
drag, startPoint x: 465, startPoint y: 417, endPoint x: 582, endPoint y: 634, distance: 246.5
click at [582, 634] on div at bounding box center [622, 444] width 916 height 412
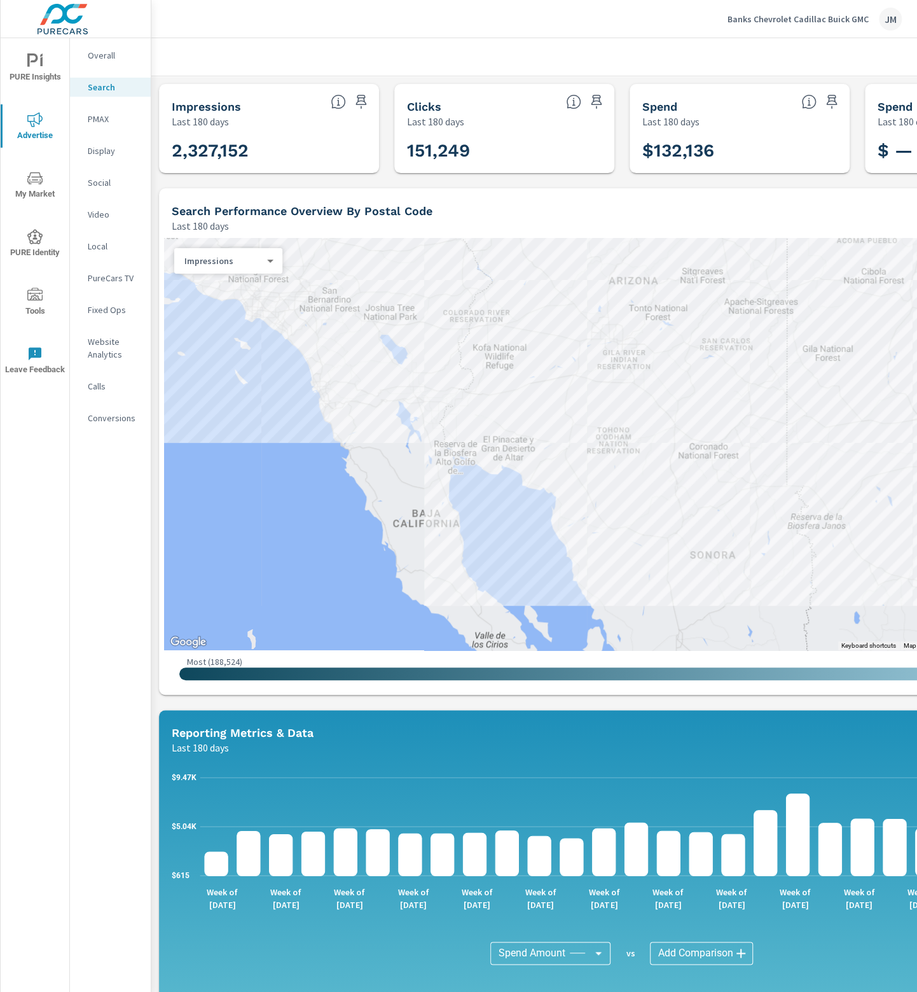
drag, startPoint x: 713, startPoint y: 618, endPoint x: 545, endPoint y: 382, distance: 289.5
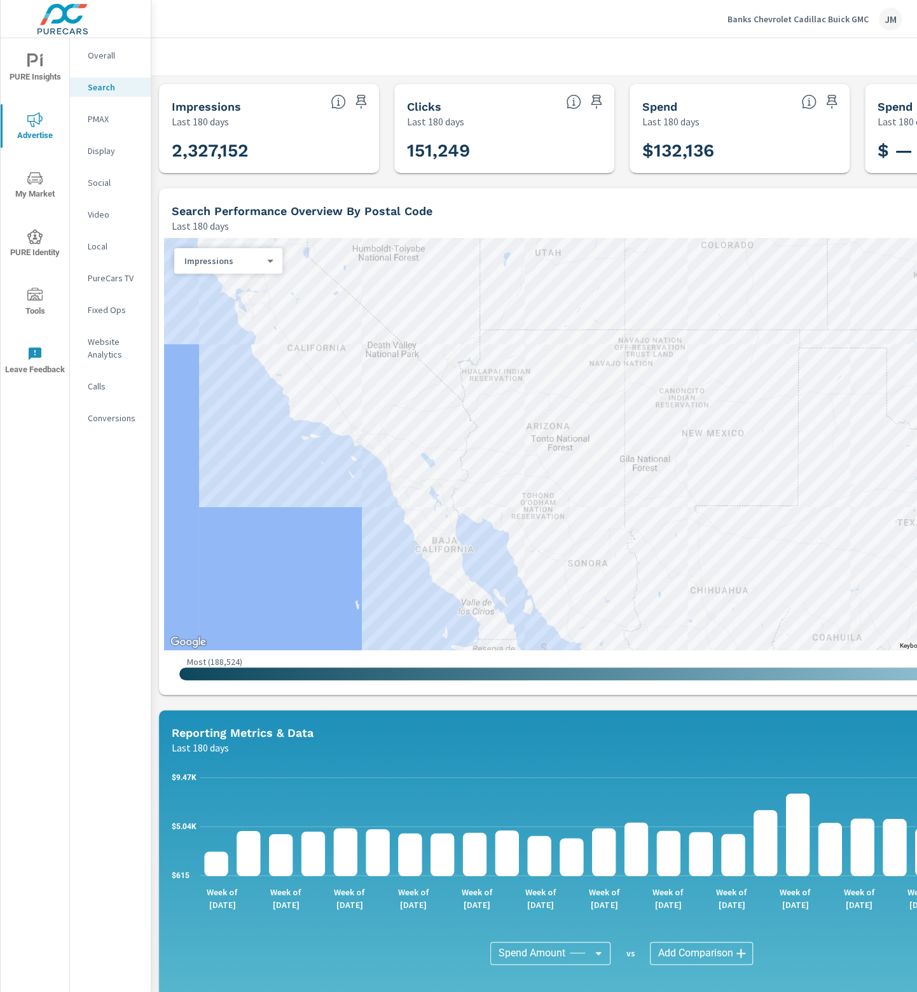
drag, startPoint x: 492, startPoint y: 585, endPoint x: 399, endPoint y: 460, distance: 156.4
click at [399, 460] on div at bounding box center [622, 444] width 916 height 412
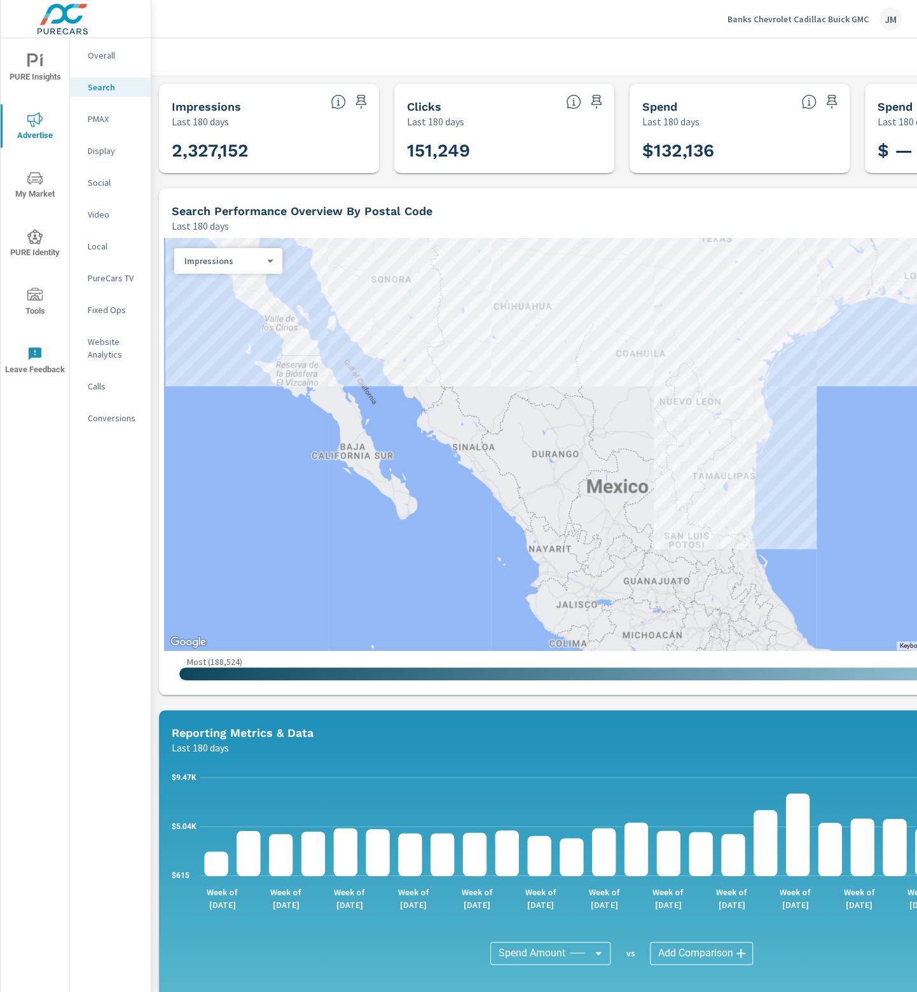
drag, startPoint x: 503, startPoint y: 591, endPoint x: 399, endPoint y: 433, distance: 189.0
click at [399, 433] on div at bounding box center [622, 444] width 916 height 412
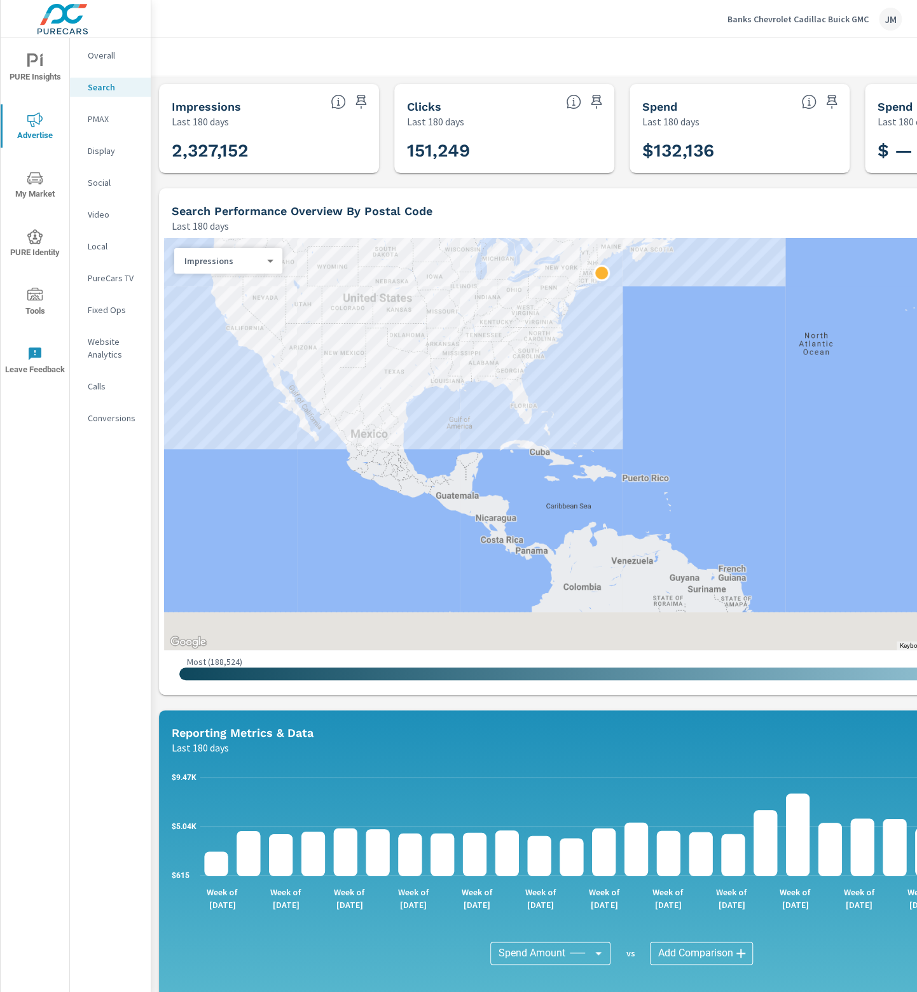
drag, startPoint x: 642, startPoint y: 590, endPoint x: 501, endPoint y: 448, distance: 199.7
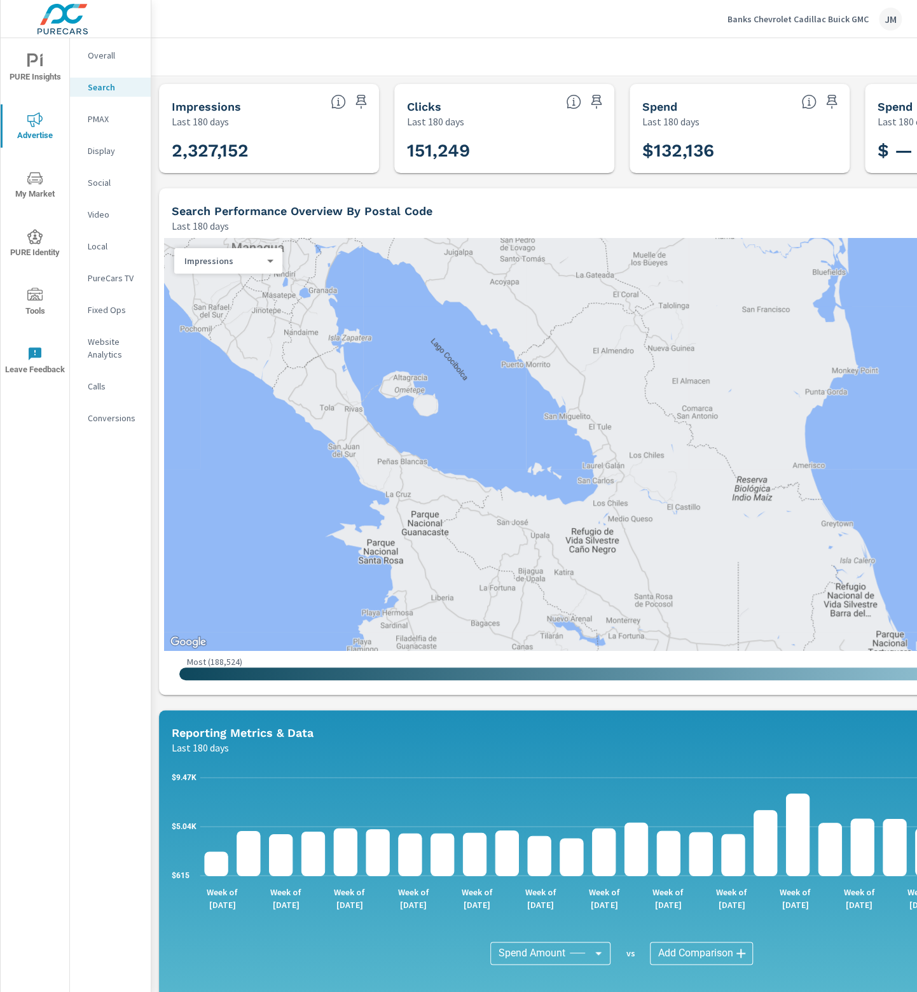
drag, startPoint x: 386, startPoint y: 335, endPoint x: 503, endPoint y: 634, distance: 320.5
click at [502, 633] on div at bounding box center [622, 444] width 916 height 412
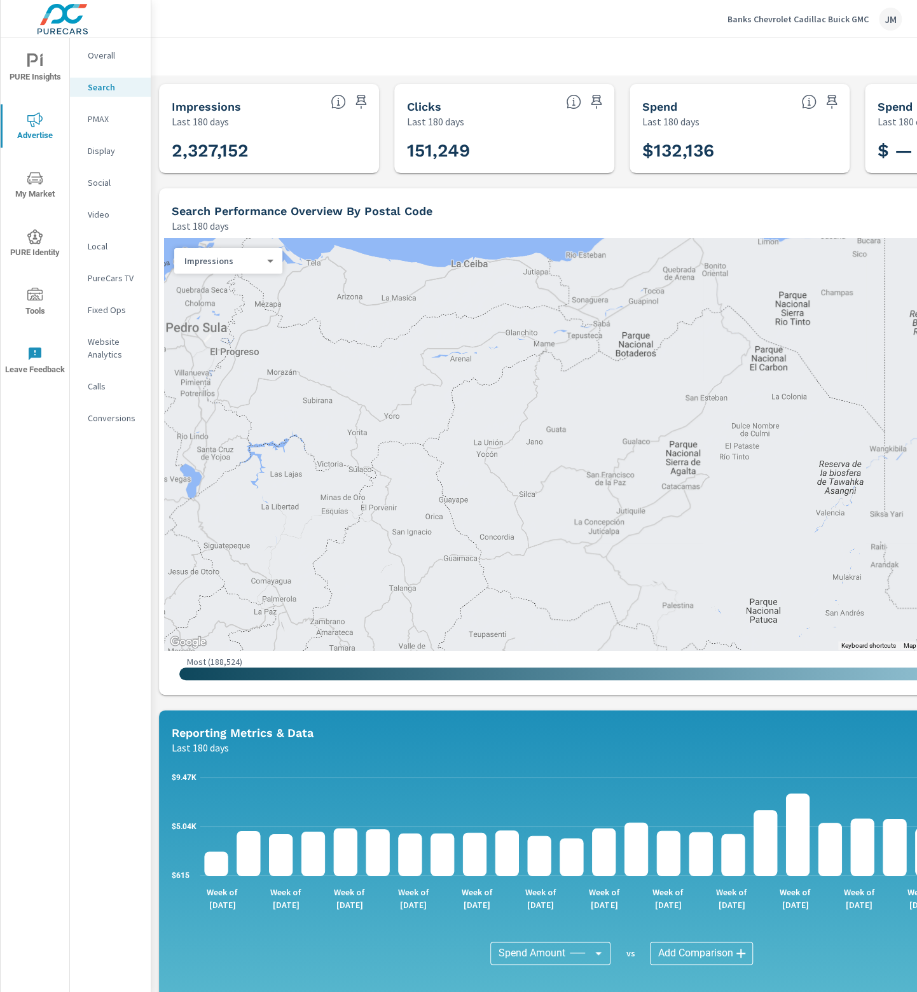
drag, startPoint x: 520, startPoint y: 567, endPoint x: 508, endPoint y: 531, distance: 38.4
click at [508, 531] on div at bounding box center [622, 444] width 916 height 412
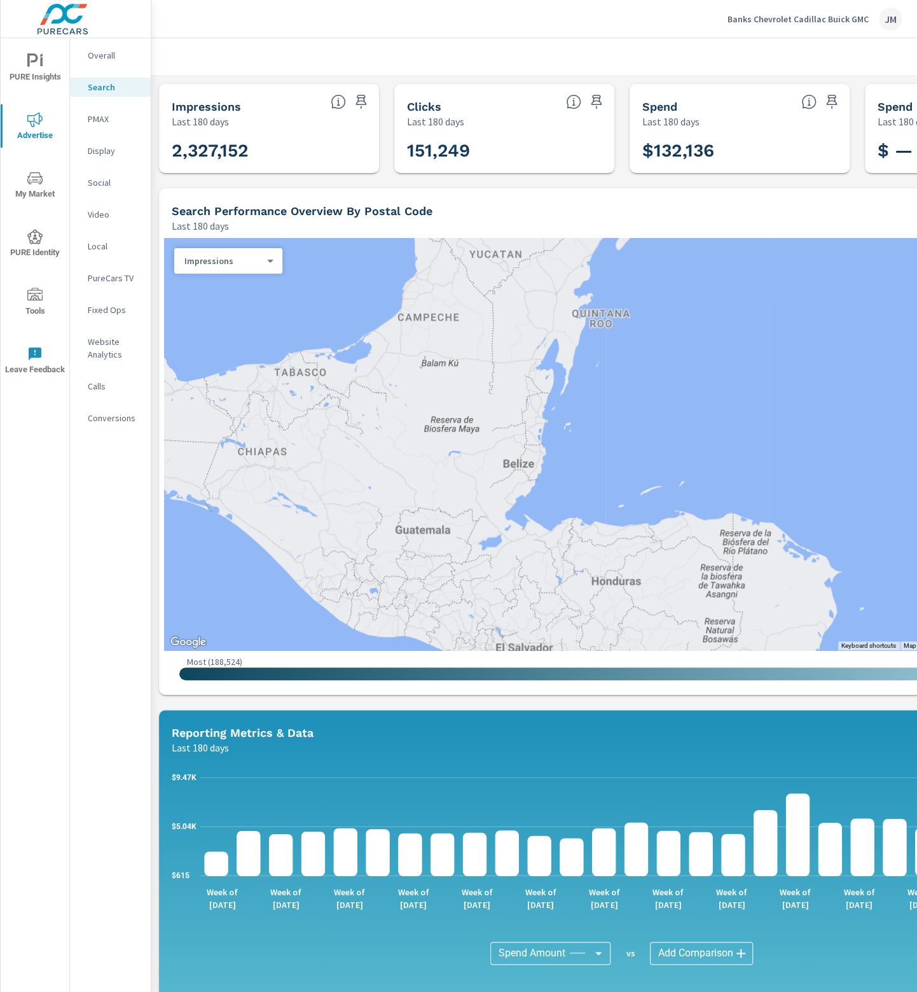
drag, startPoint x: 415, startPoint y: 508, endPoint x: 552, endPoint y: 575, distance: 152.2
click at [552, 575] on div at bounding box center [622, 444] width 916 height 412
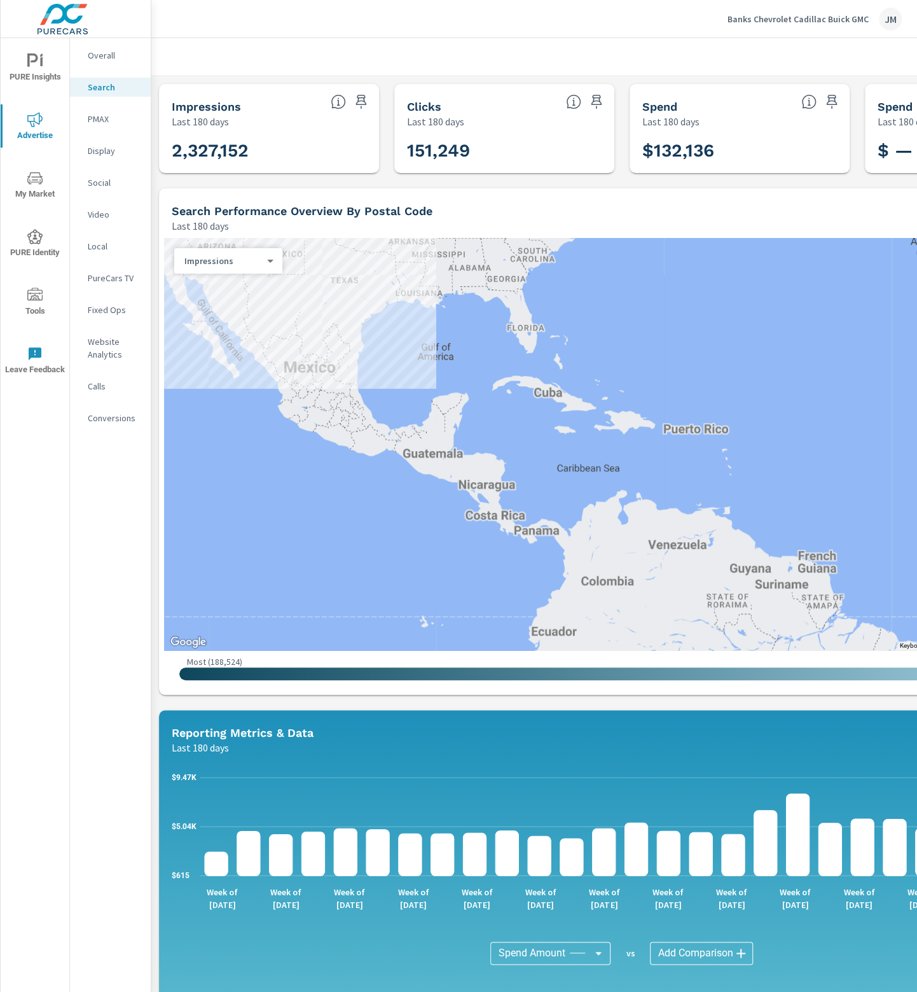
click at [559, 531] on div at bounding box center [622, 444] width 916 height 412
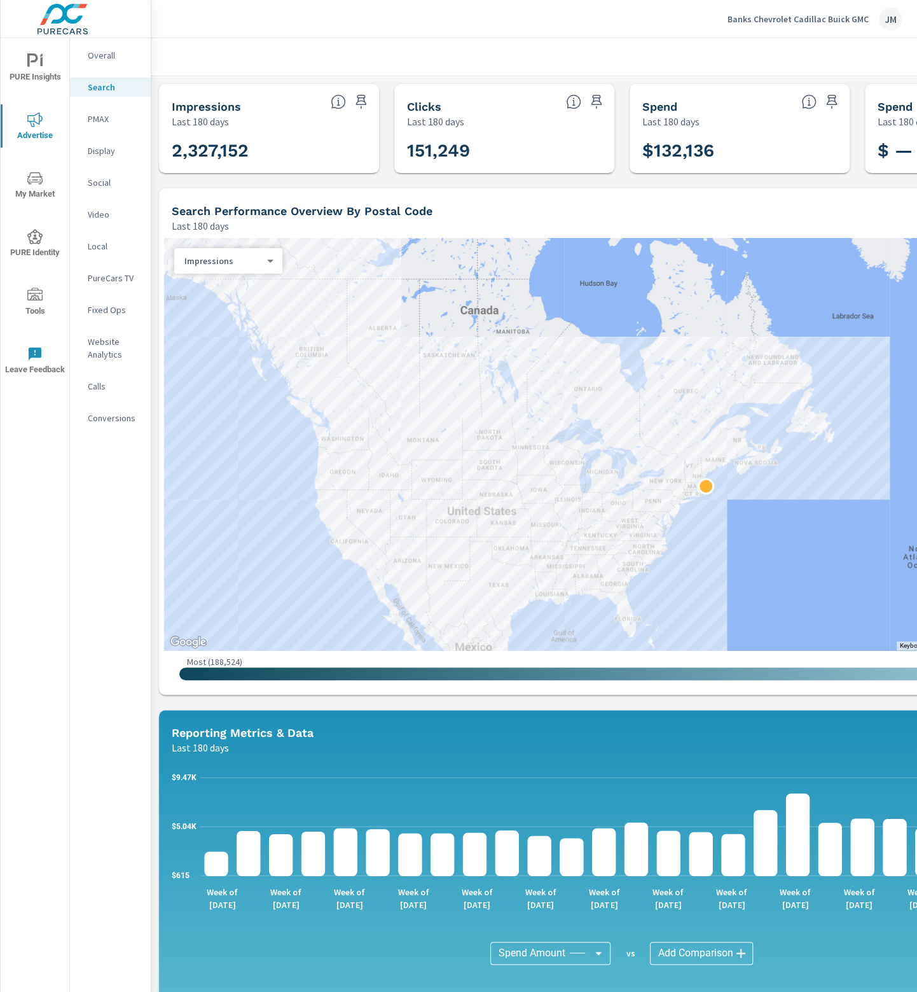
drag, startPoint x: 539, startPoint y: 442, endPoint x: 562, endPoint y: 516, distance: 77.5
click at [562, 516] on div at bounding box center [622, 444] width 916 height 412
click at [115, 127] on div "PMAX" at bounding box center [110, 118] width 81 height 19
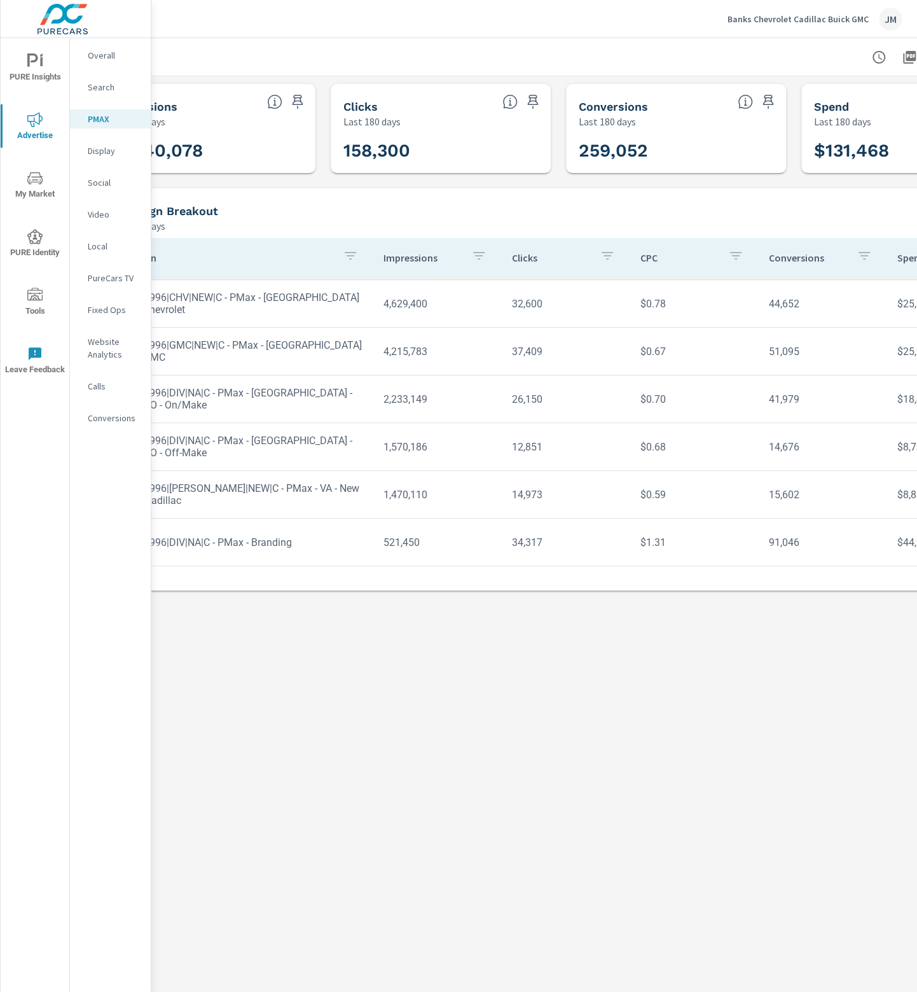
scroll to position [0, 176]
